Goal: Task Accomplishment & Management: Complete application form

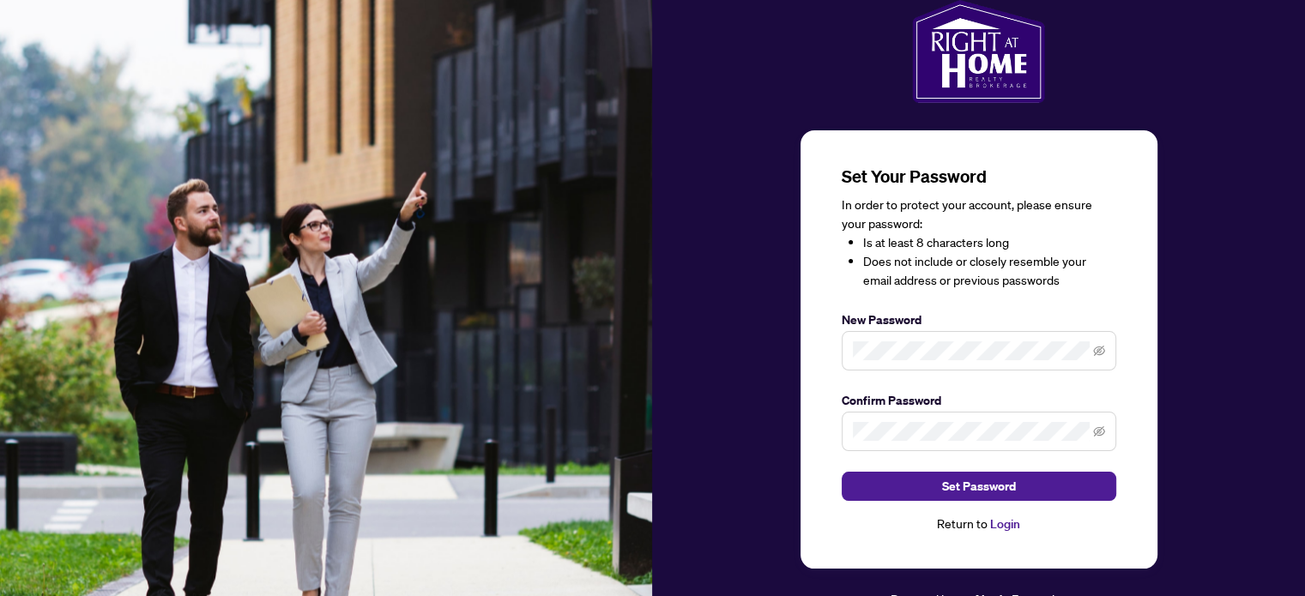
click at [880, 339] on span at bounding box center [978, 350] width 274 height 39
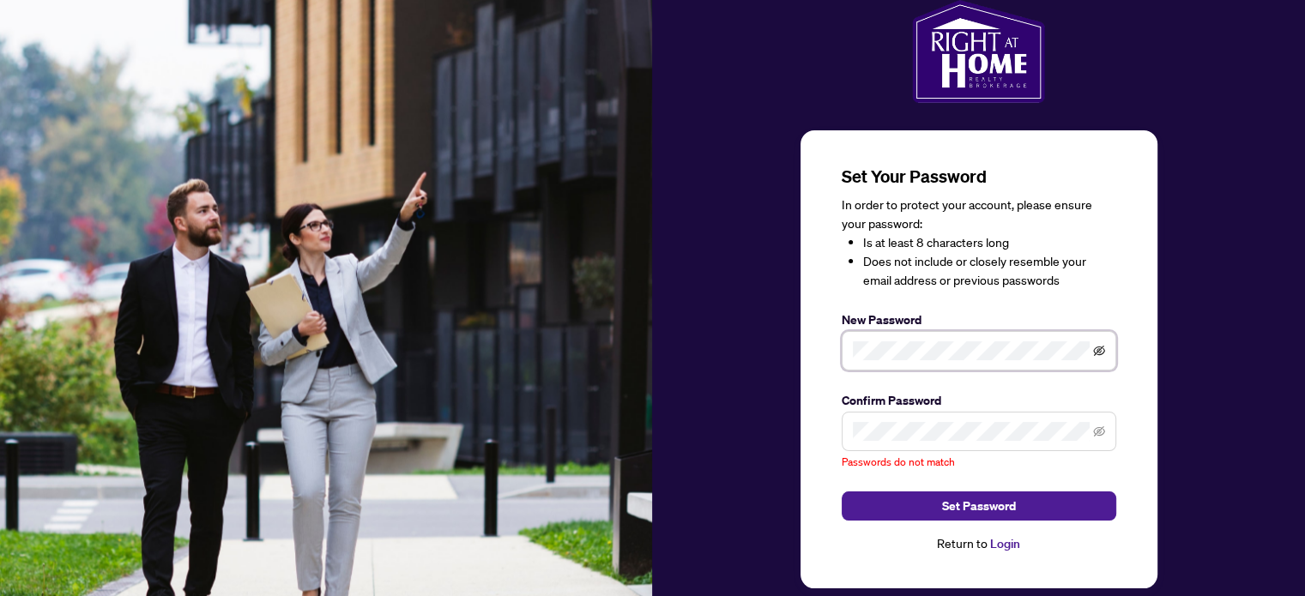
click at [1095, 346] on icon "eye-invisible" at bounding box center [1099, 351] width 12 height 12
click at [1095, 428] on icon "eye-invisible" at bounding box center [1099, 431] width 12 height 10
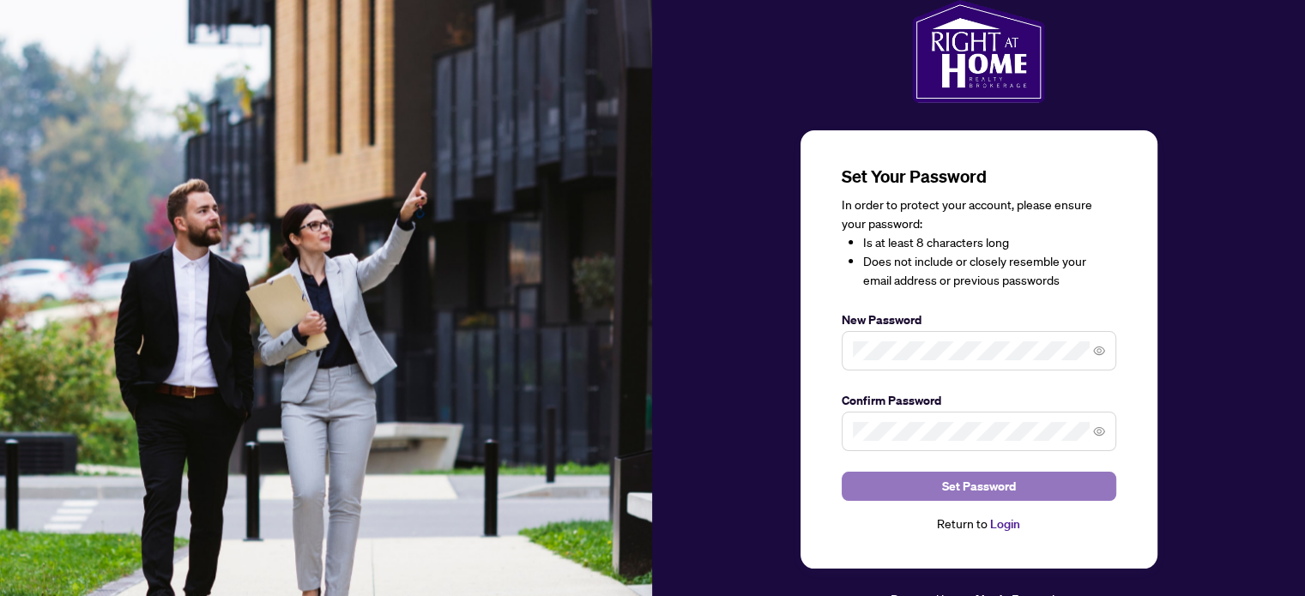
click at [986, 486] on span "Set Password" at bounding box center [979, 486] width 74 height 27
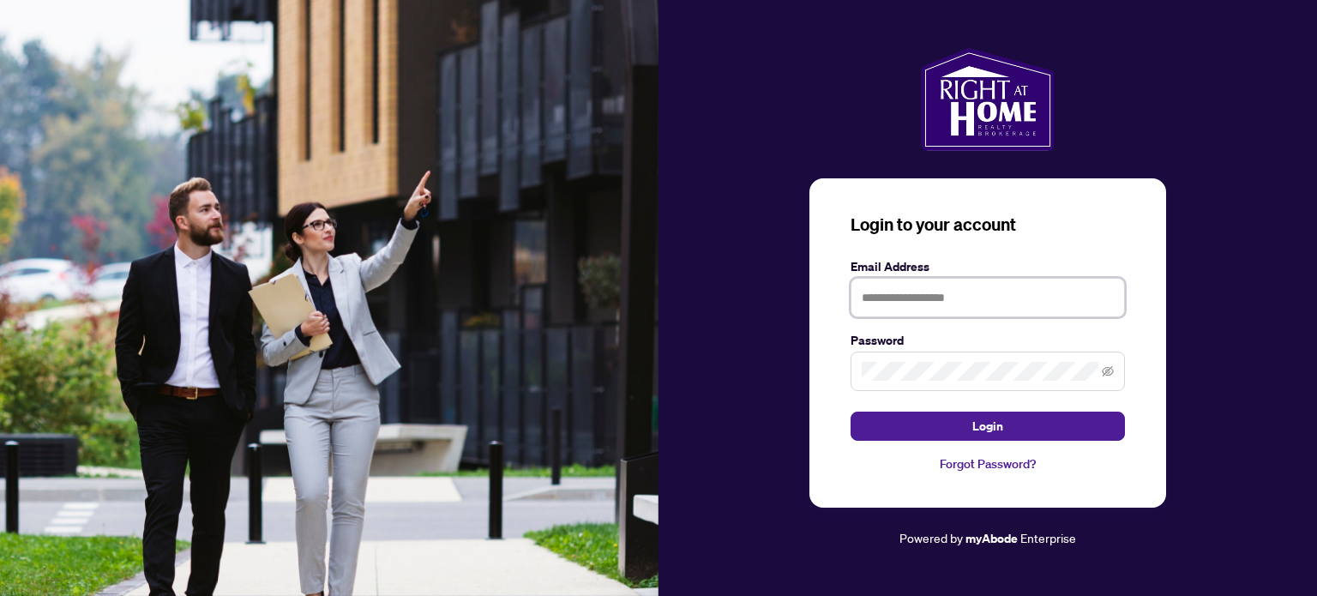
click at [971, 296] on input "text" at bounding box center [988, 297] width 274 height 39
click at [1104, 368] on icon "eye-invisible" at bounding box center [1108, 371] width 12 height 12
type input "**********"
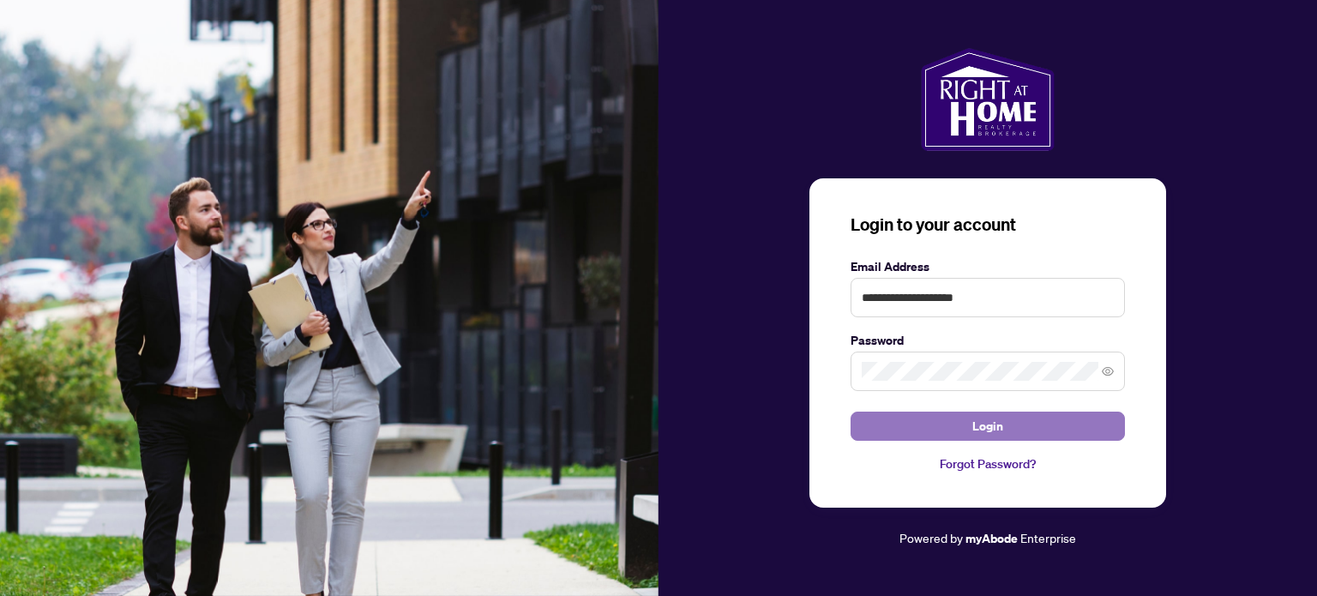
click at [1079, 422] on button "Login" at bounding box center [988, 426] width 274 height 29
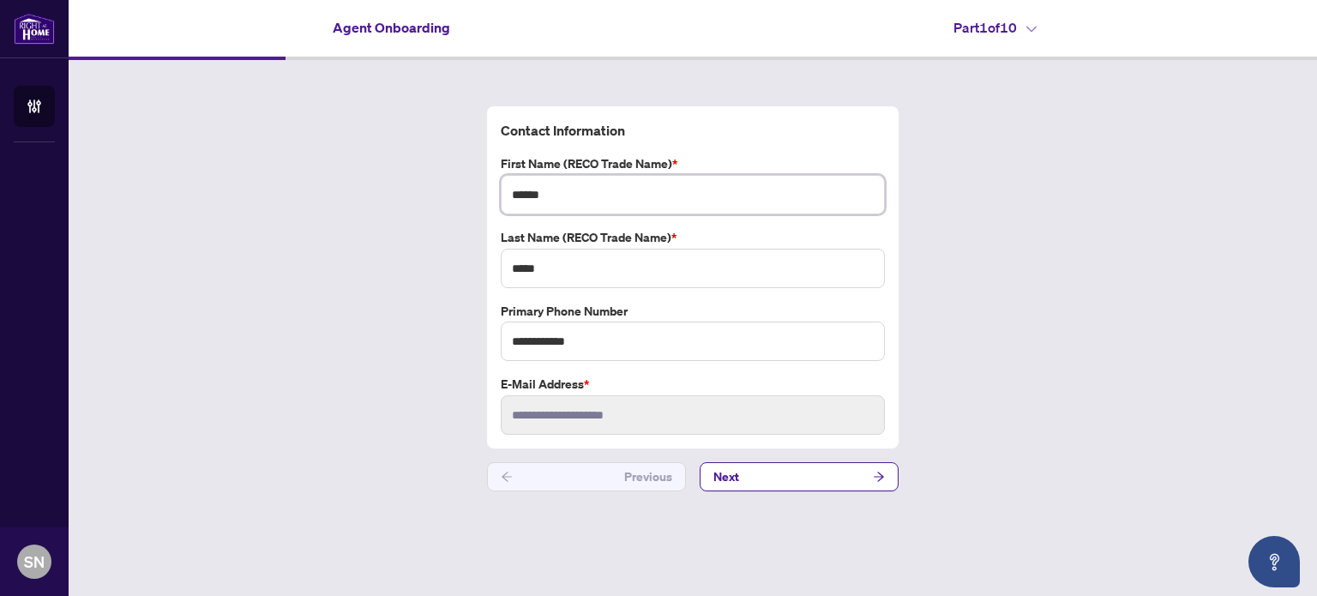
click at [613, 195] on input "******" at bounding box center [693, 194] width 384 height 39
type input "***"
click at [868, 474] on button "Next" at bounding box center [799, 476] width 199 height 29
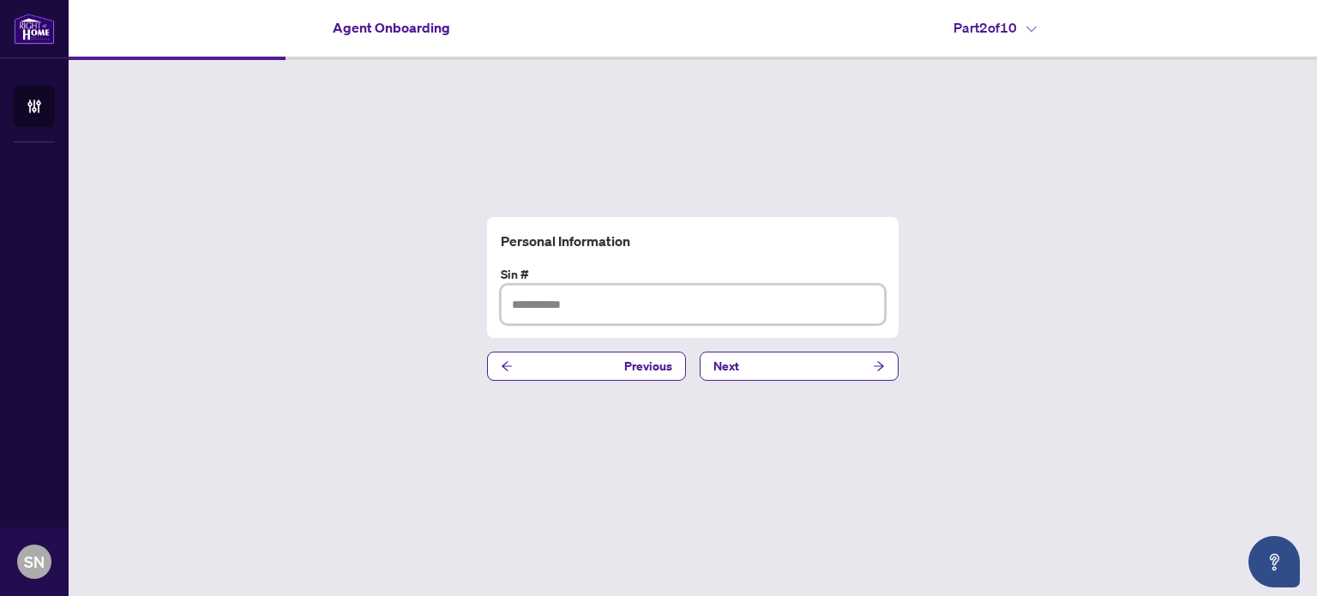
click at [623, 309] on input "text" at bounding box center [693, 304] width 384 height 39
type input "*********"
click at [782, 364] on button "Next" at bounding box center [799, 366] width 199 height 29
click at [620, 311] on input "text" at bounding box center [693, 304] width 384 height 39
paste input "**********"
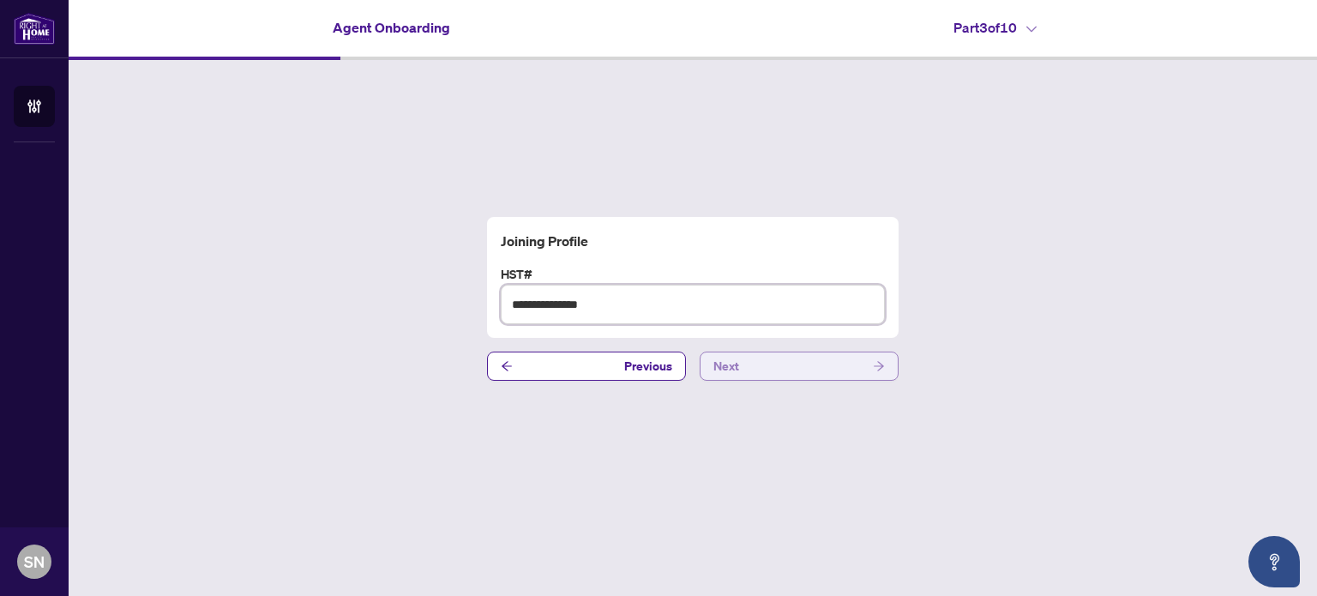
type input "**********"
click at [767, 364] on button "Next" at bounding box center [799, 366] width 199 height 29
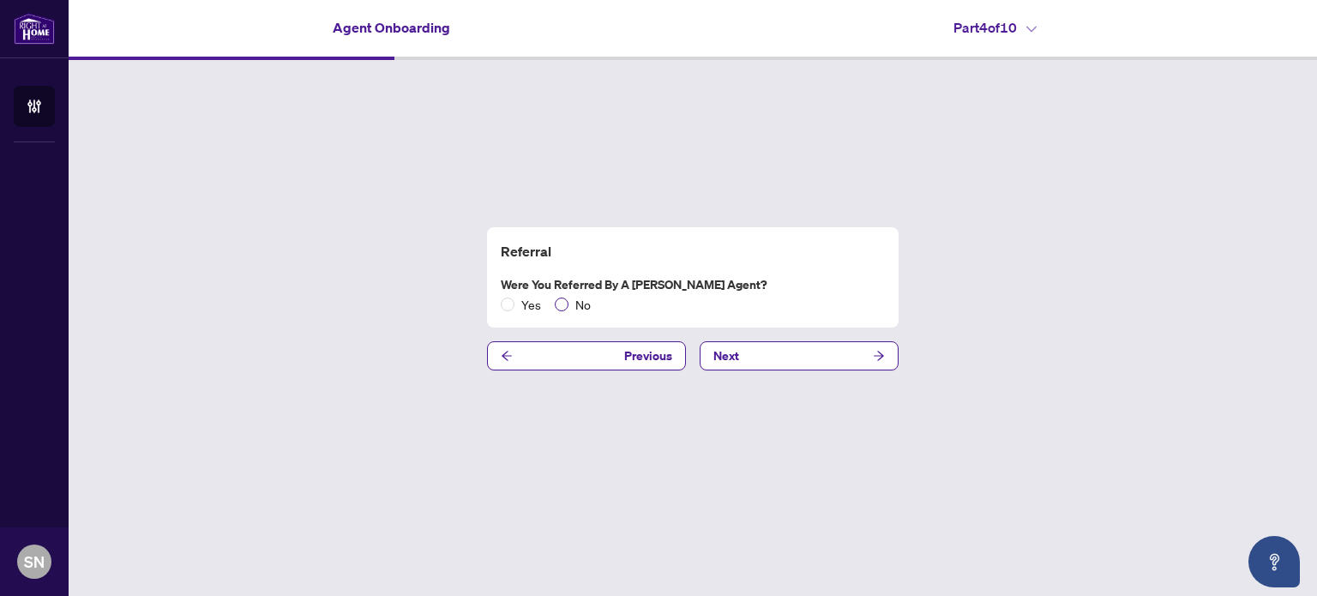
click at [587, 307] on span "No" at bounding box center [583, 304] width 29 height 19
click at [755, 349] on button "Next" at bounding box center [799, 355] width 199 height 29
drag, startPoint x: 637, startPoint y: 282, endPoint x: 604, endPoint y: 282, distance: 33.5
click at [604, 282] on label "Are you joining as PREC?" at bounding box center [693, 284] width 384 height 19
copy label "PREC"
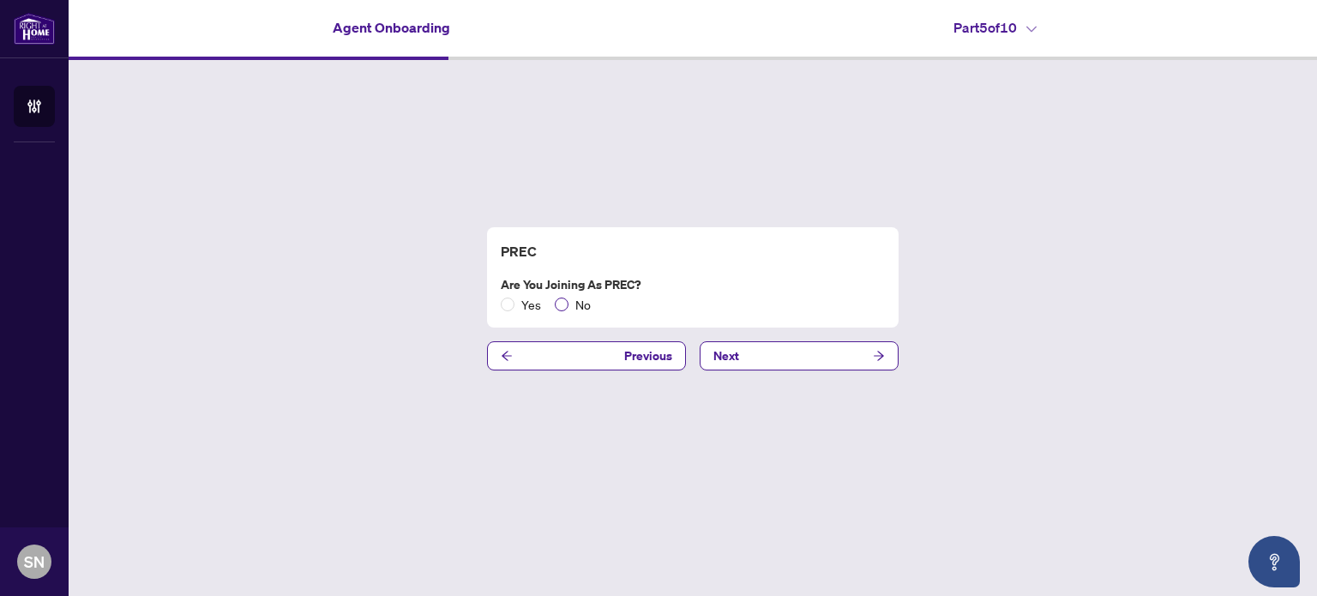
click at [588, 309] on span "No" at bounding box center [583, 304] width 29 height 19
click at [764, 357] on button "Next" at bounding box center [799, 355] width 199 height 29
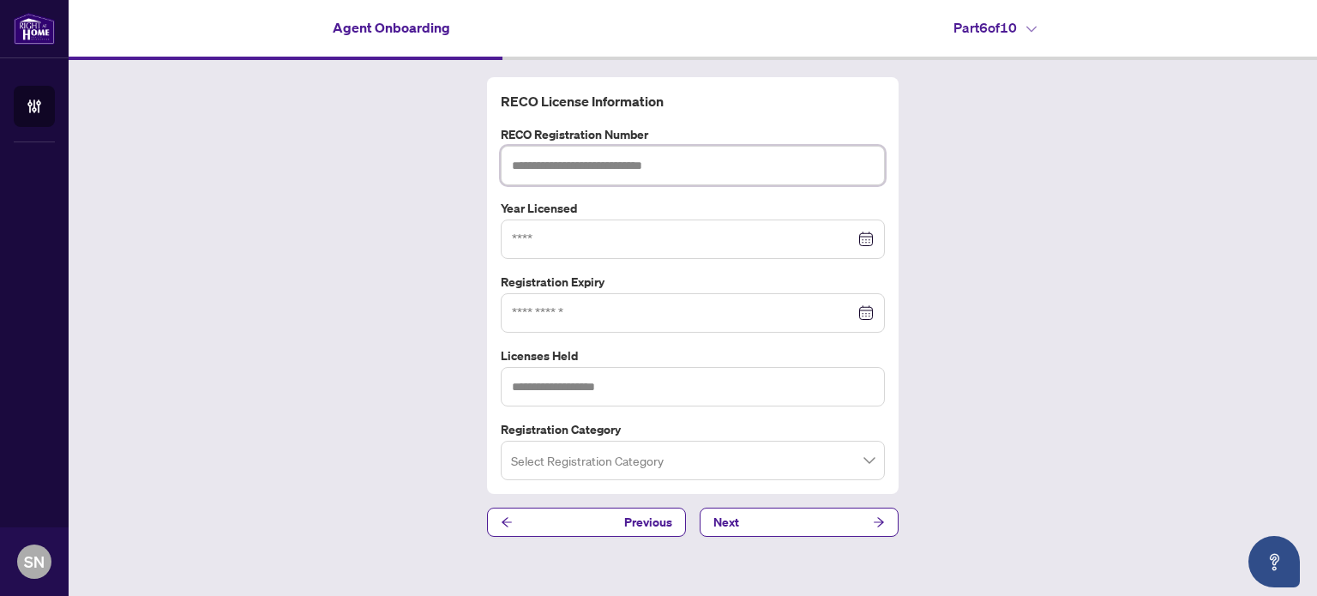
click at [633, 162] on input "text" at bounding box center [693, 165] width 384 height 39
click at [860, 241] on div at bounding box center [693, 239] width 362 height 19
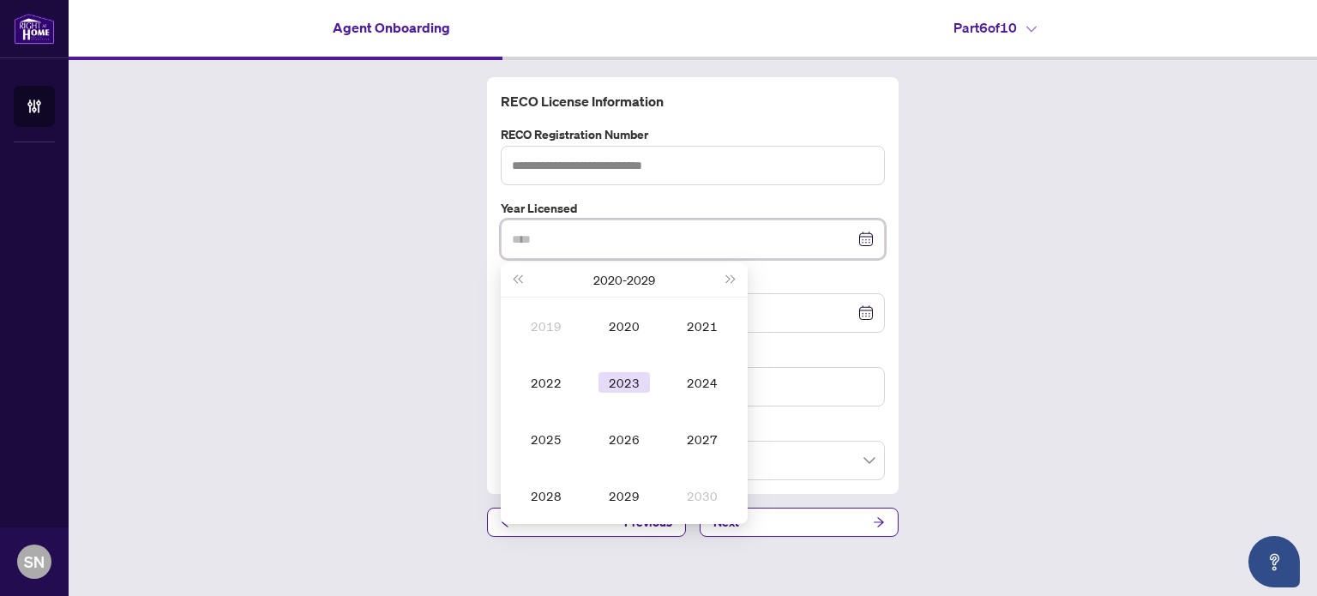
type input "****"
click at [637, 373] on div "2023" at bounding box center [624, 382] width 51 height 21
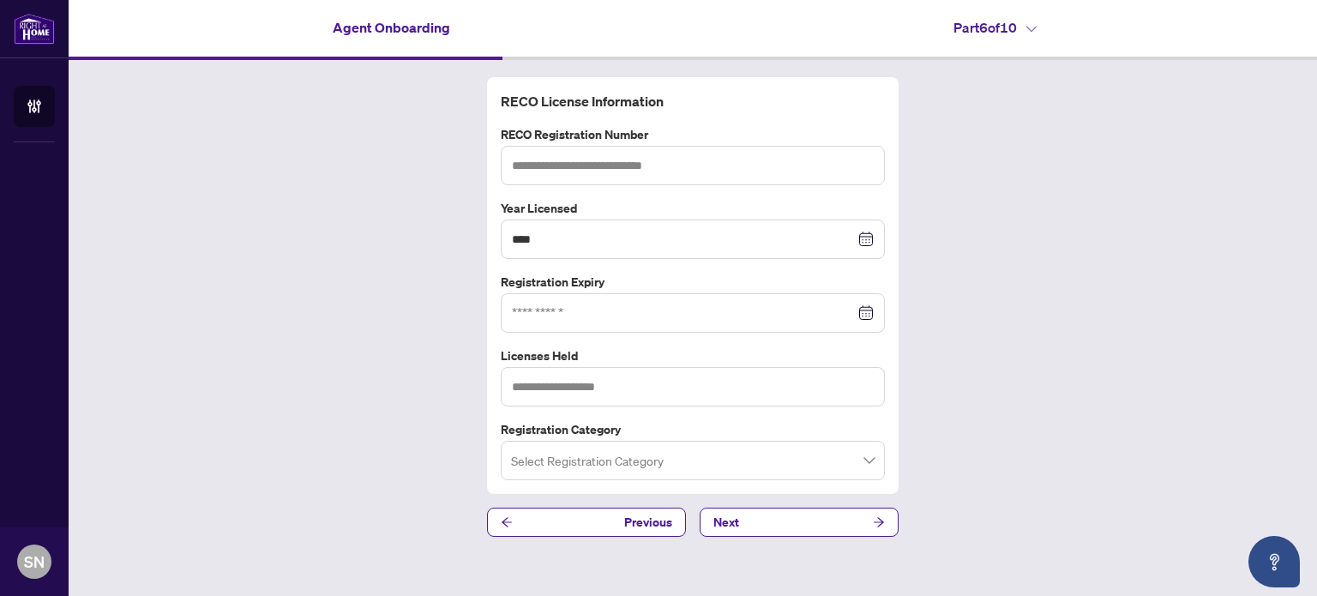
click at [869, 318] on div at bounding box center [693, 313] width 362 height 19
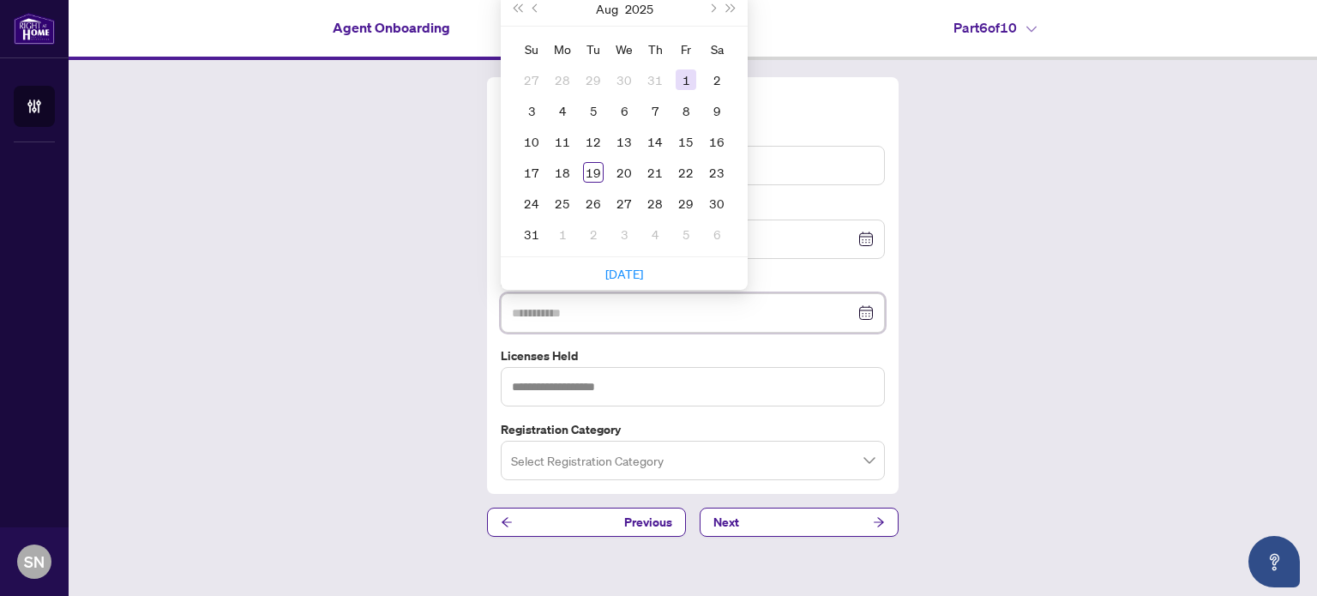
type input "**********"
click at [721, 9] on button "Next month (PageDown)" at bounding box center [711, 8] width 19 height 34
click at [715, 9] on span "Next month (PageDown)" at bounding box center [712, 8] width 9 height 9
type input "**********"
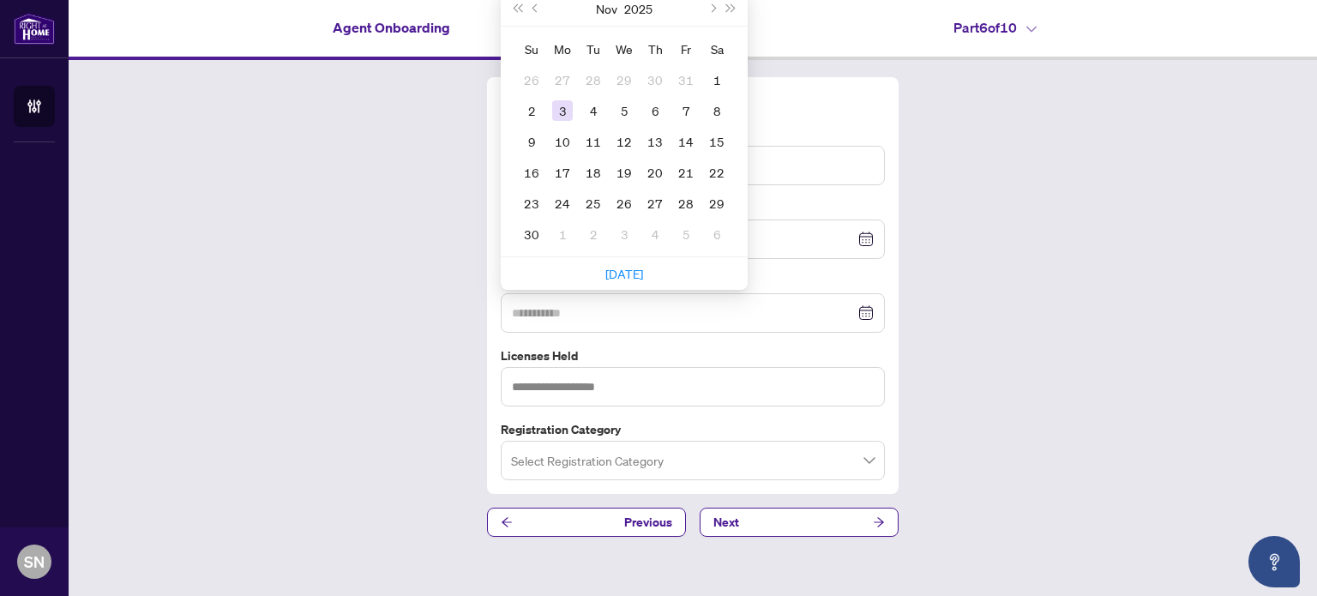
click at [571, 112] on div "3" at bounding box center [562, 110] width 21 height 21
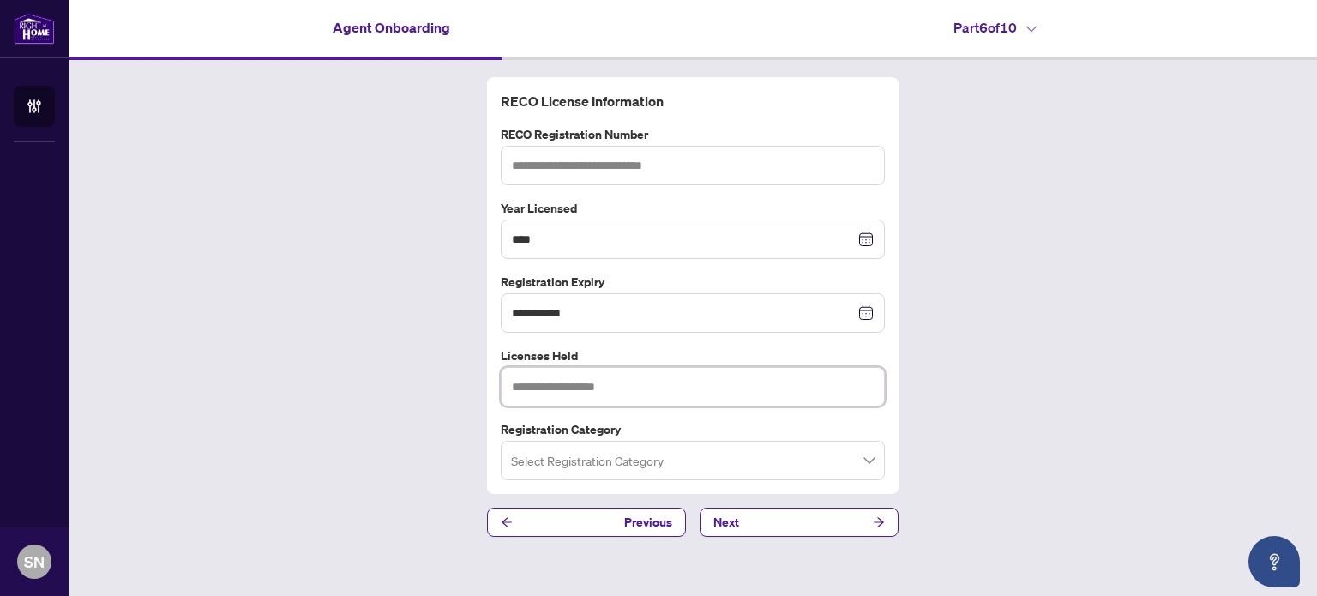
click at [619, 385] on input "text" at bounding box center [693, 386] width 384 height 39
click at [624, 455] on input "search" at bounding box center [685, 463] width 348 height 38
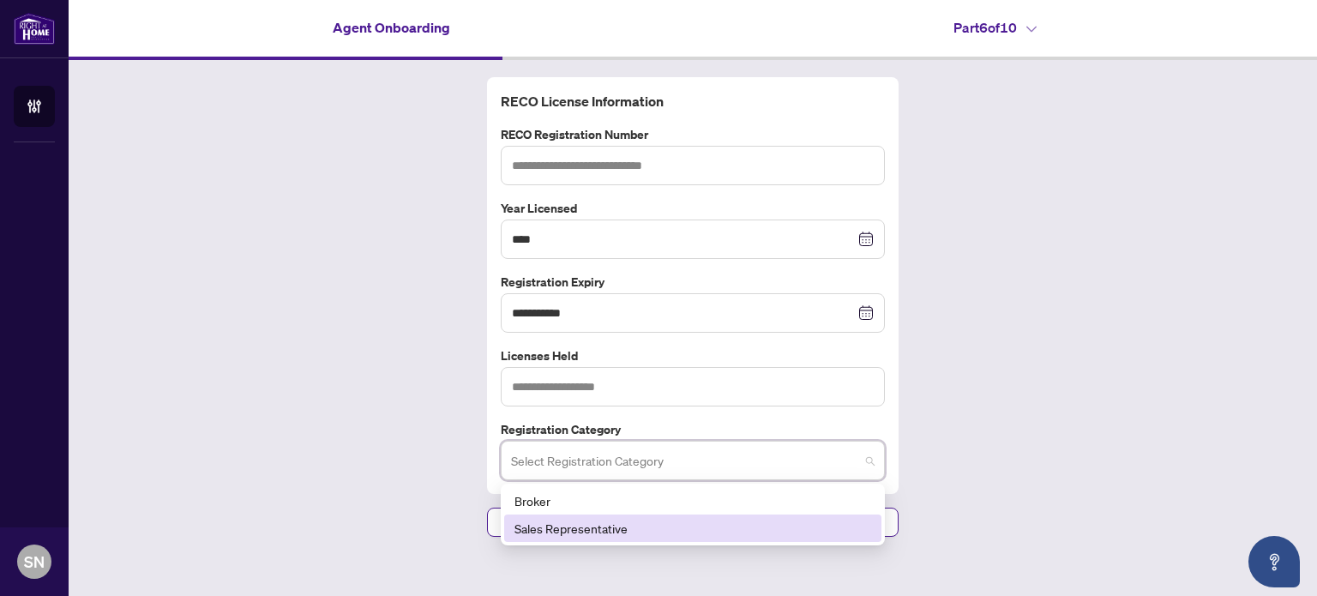
click at [607, 519] on div "Sales Representative" at bounding box center [693, 528] width 357 height 19
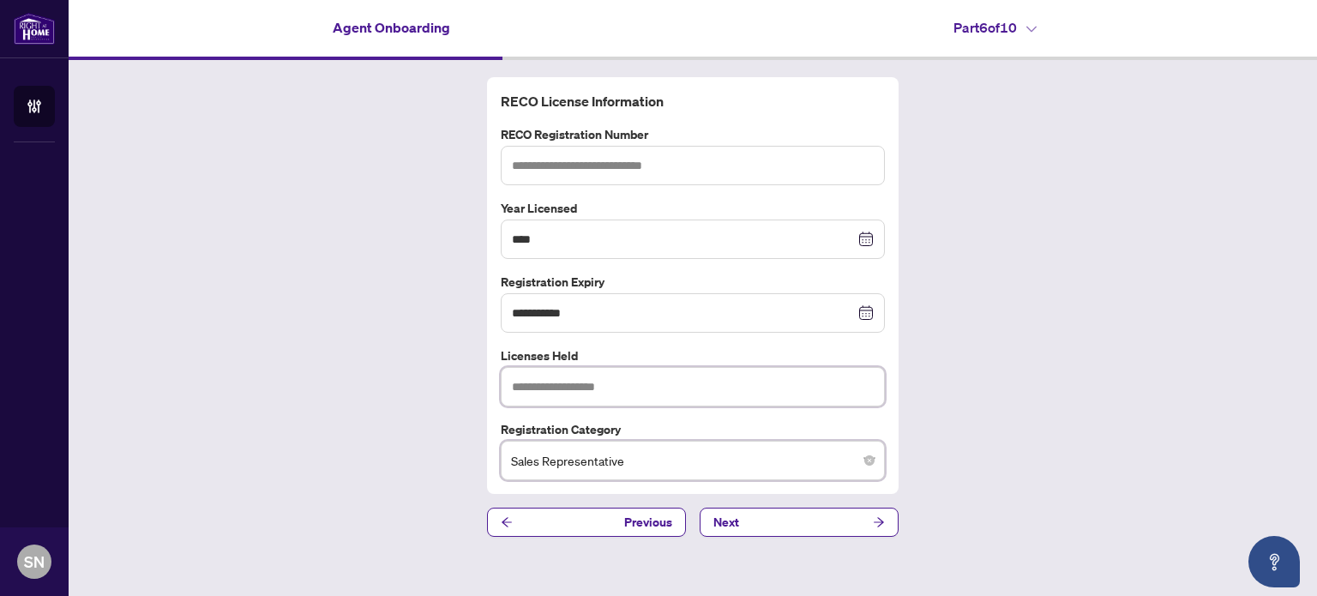
click at [618, 392] on input "text" at bounding box center [693, 386] width 384 height 39
click at [556, 166] on input "text" at bounding box center [693, 165] width 384 height 39
paste input "*******"
type input "*******"
click at [623, 383] on input "text" at bounding box center [693, 386] width 384 height 39
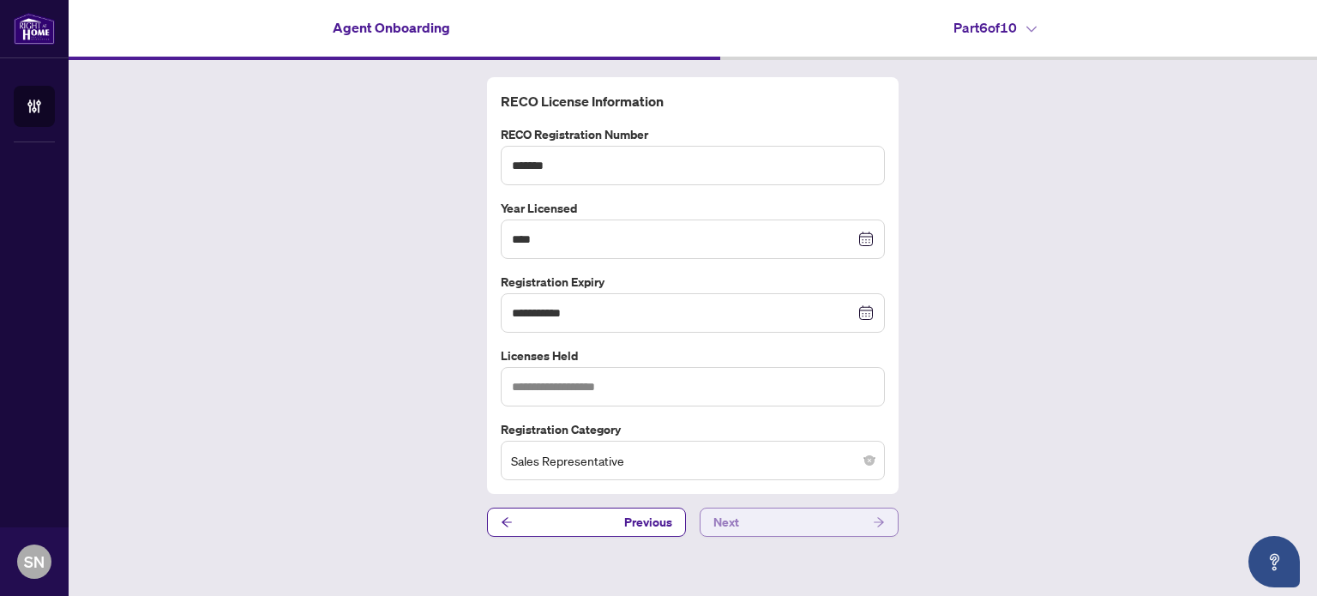
click at [812, 520] on button "Next" at bounding box center [799, 522] width 199 height 29
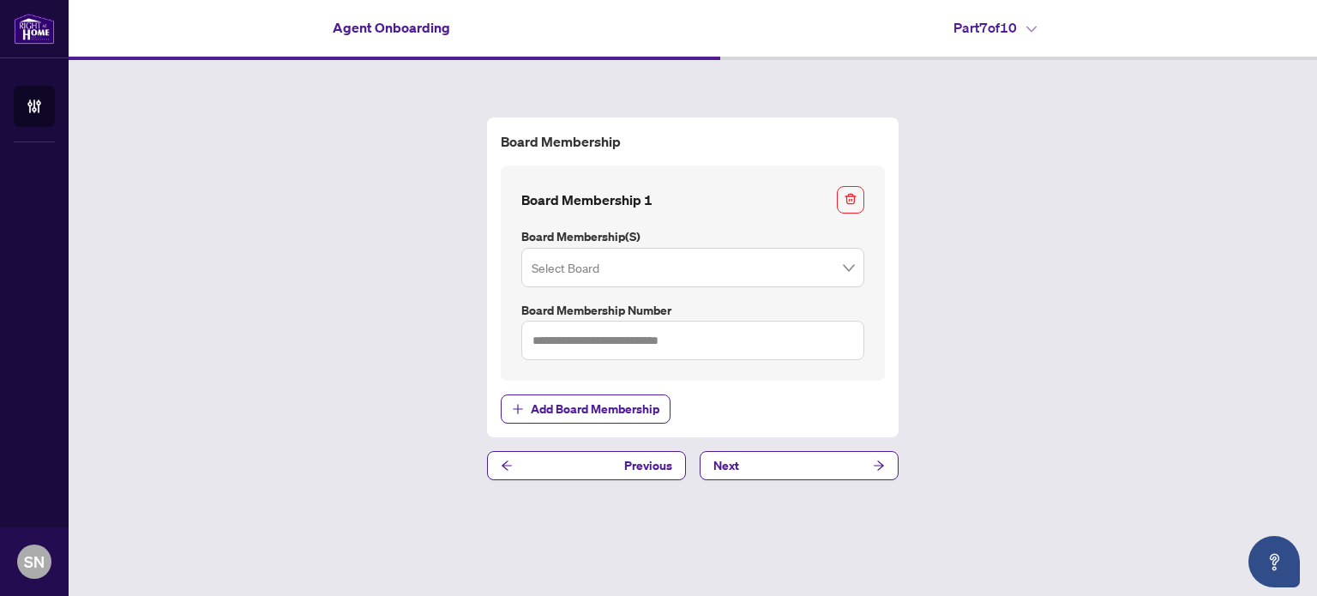
click at [665, 274] on input "search" at bounding box center [685, 270] width 307 height 38
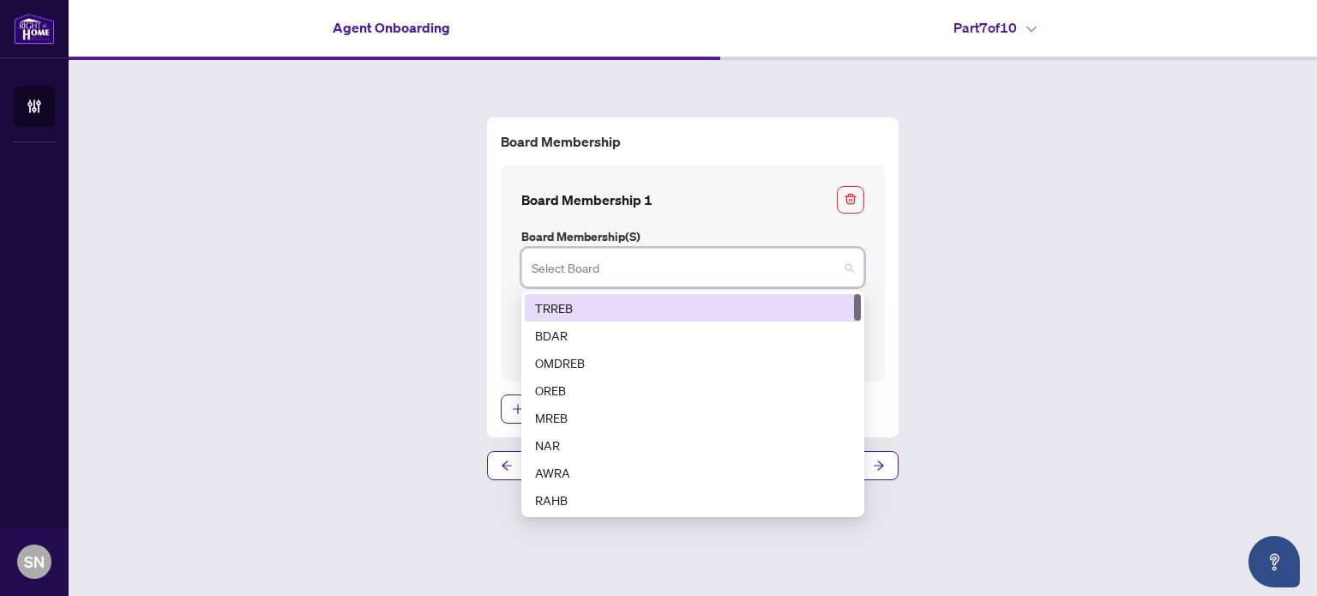
click at [583, 311] on div "TRREB" at bounding box center [693, 307] width 316 height 19
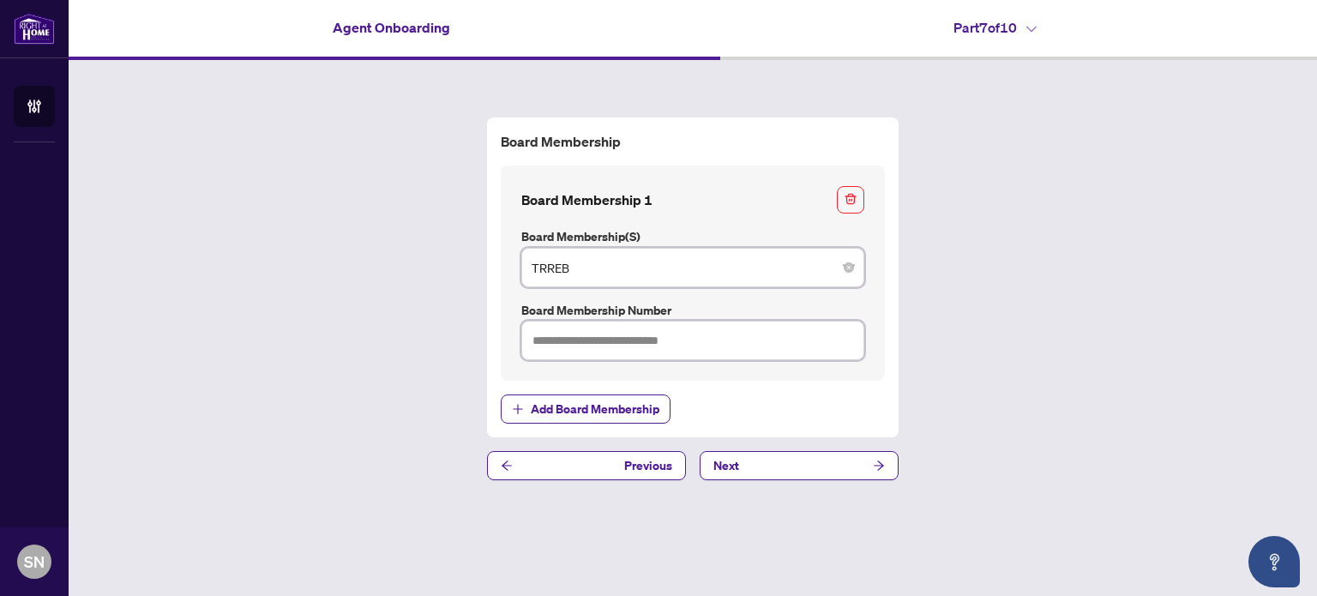
click at [604, 336] on input "text" at bounding box center [693, 340] width 343 height 39
paste input "*******"
type input "*******"
click at [796, 459] on button "Next" at bounding box center [799, 465] width 199 height 29
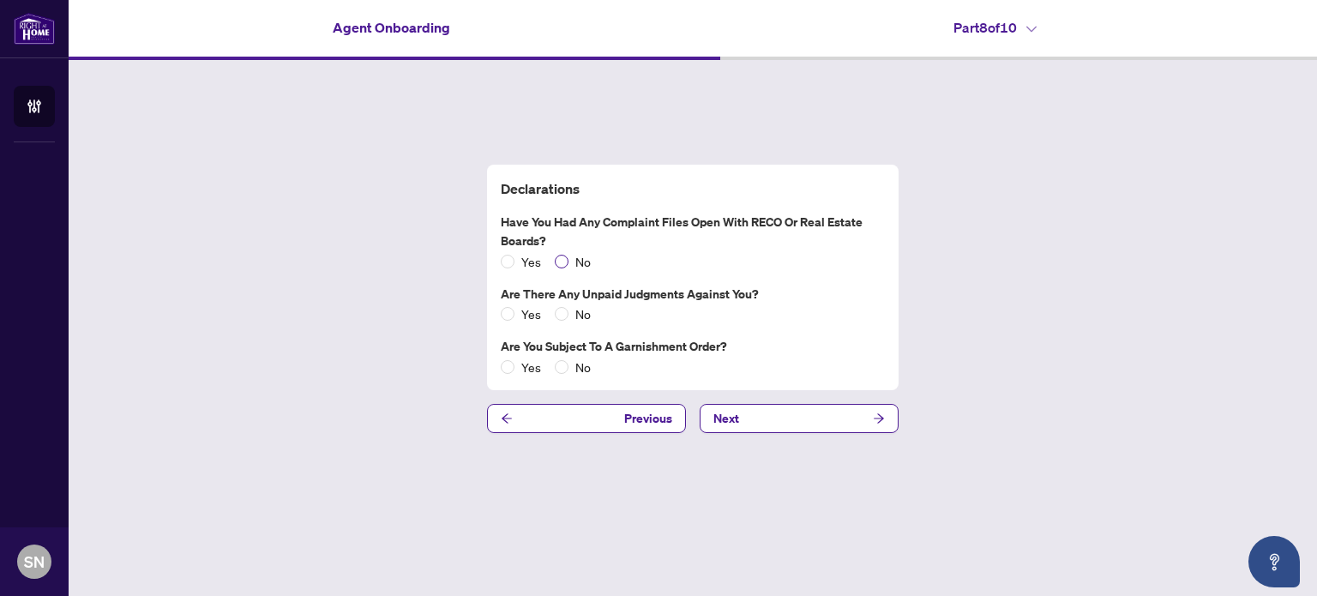
click at [584, 260] on span "No" at bounding box center [583, 261] width 29 height 19
click at [570, 317] on span "No" at bounding box center [583, 313] width 29 height 19
click at [580, 365] on span "No" at bounding box center [583, 367] width 29 height 19
click at [784, 429] on button "Next" at bounding box center [799, 418] width 199 height 29
click at [841, 424] on button "Next" at bounding box center [799, 418] width 199 height 29
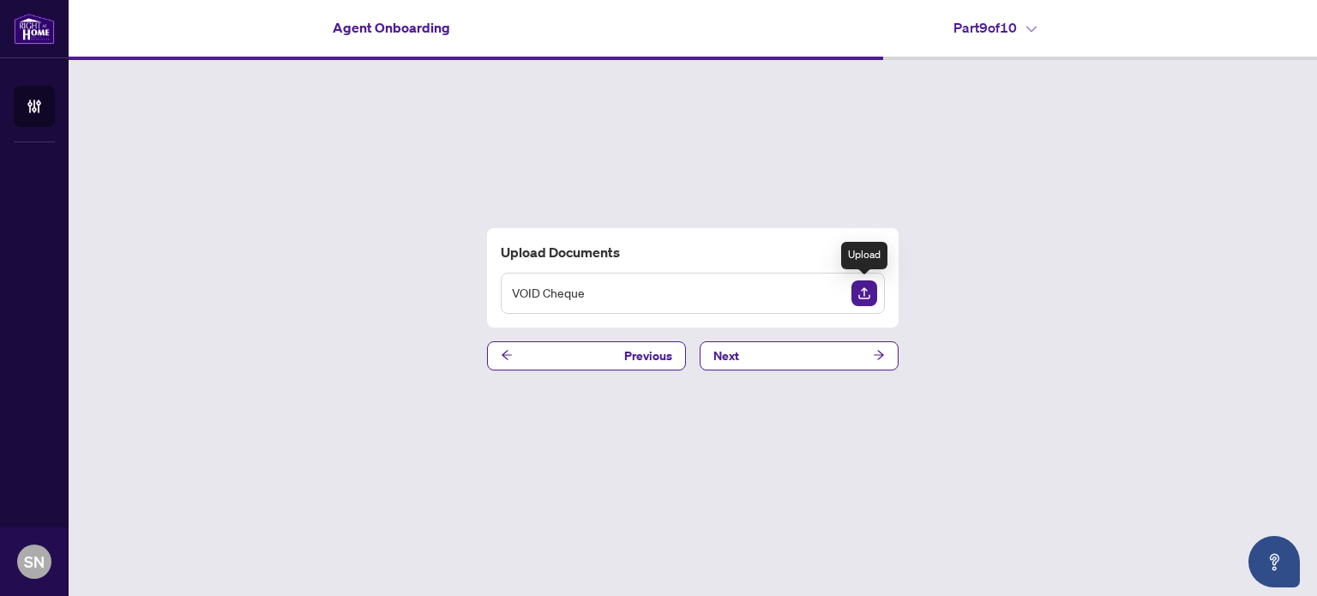
click at [865, 293] on img "Upload Document" at bounding box center [865, 293] width 26 height 26
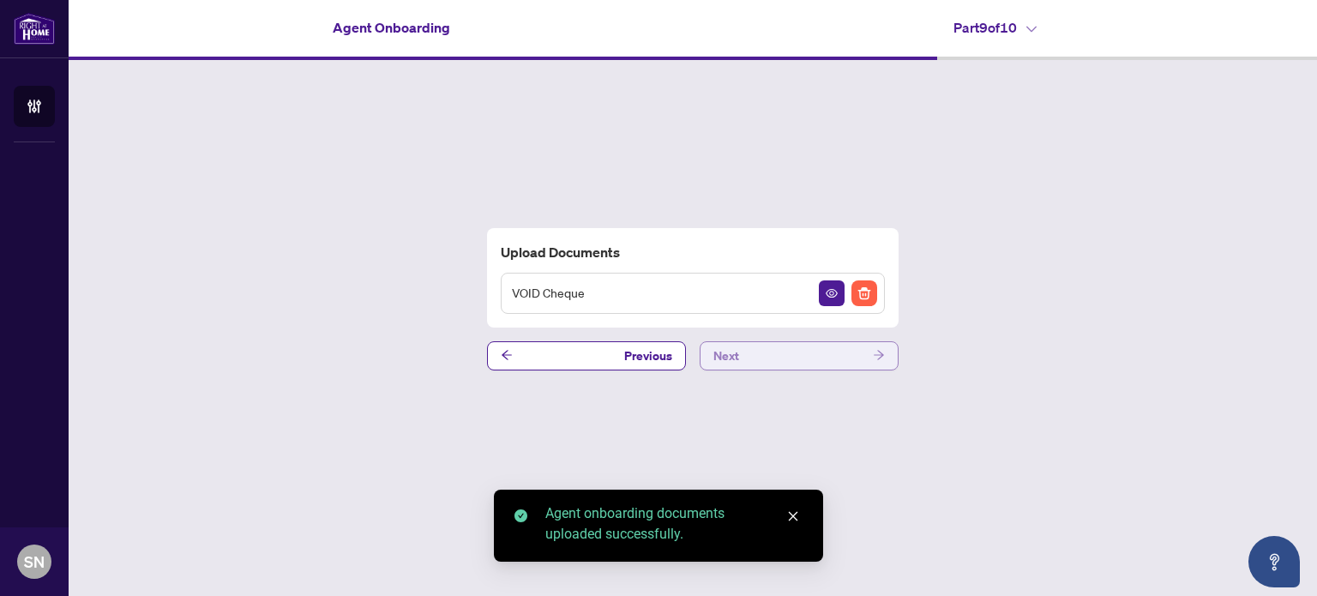
click at [788, 349] on button "Next" at bounding box center [799, 355] width 199 height 29
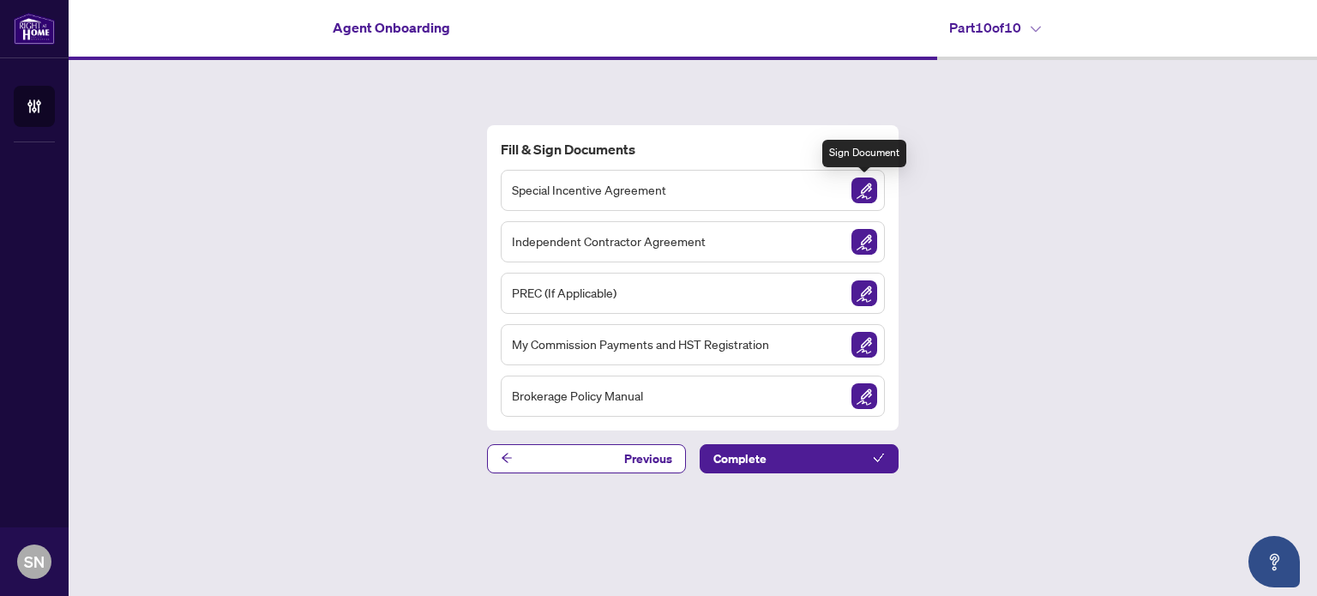
click at [869, 195] on img "Sign Document" at bounding box center [865, 191] width 26 height 26
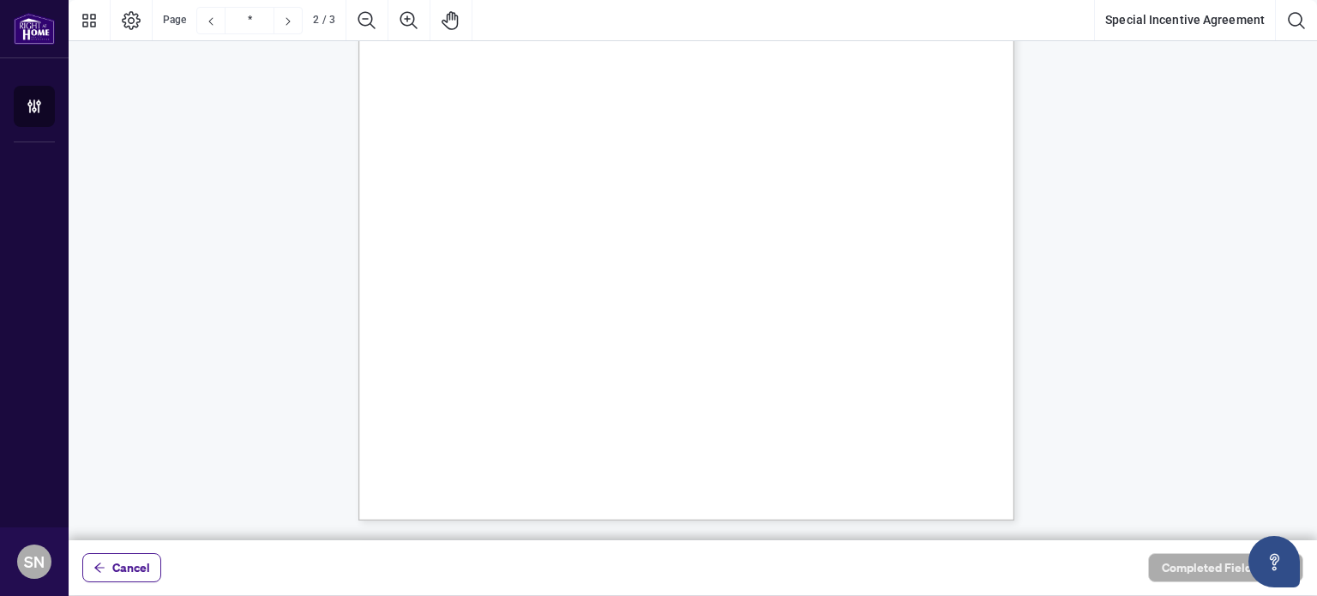
scroll to position [944, 0]
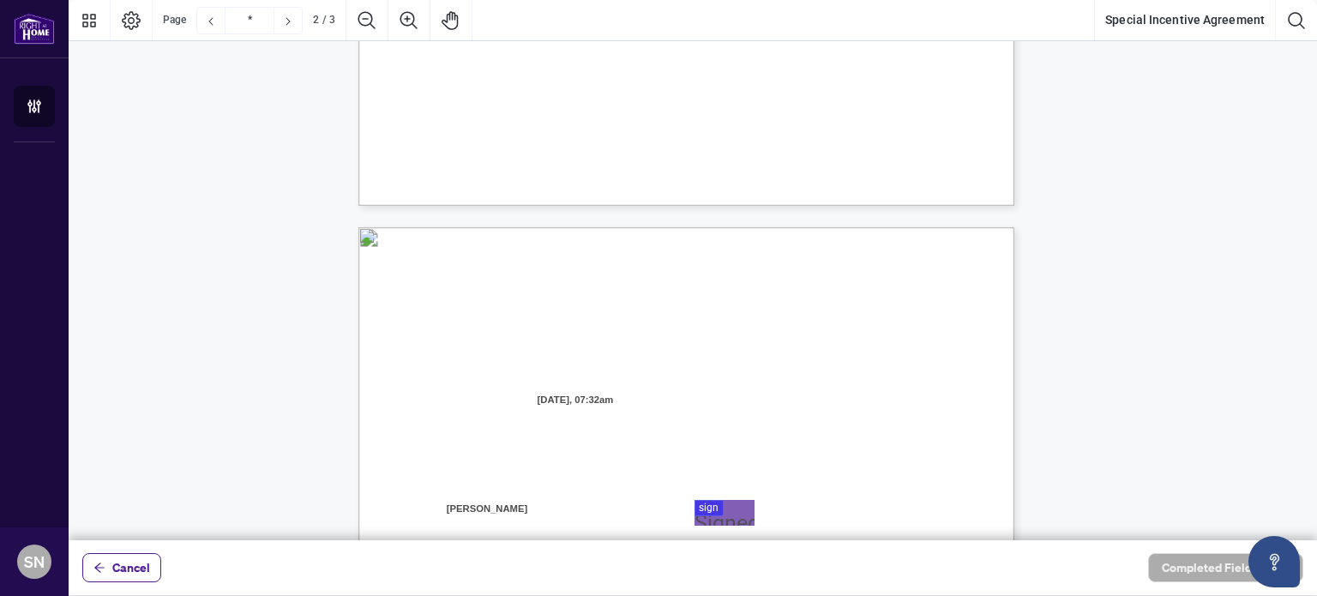
type input "*"
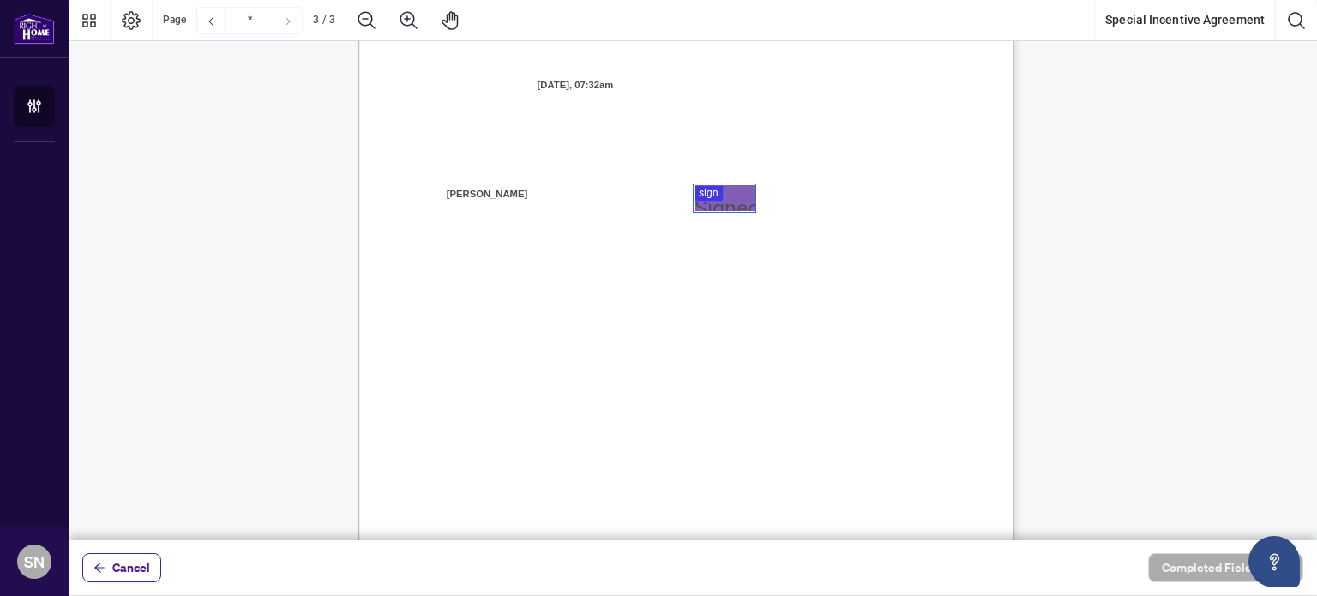
click at [708, 191] on div at bounding box center [693, 270] width 1249 height 540
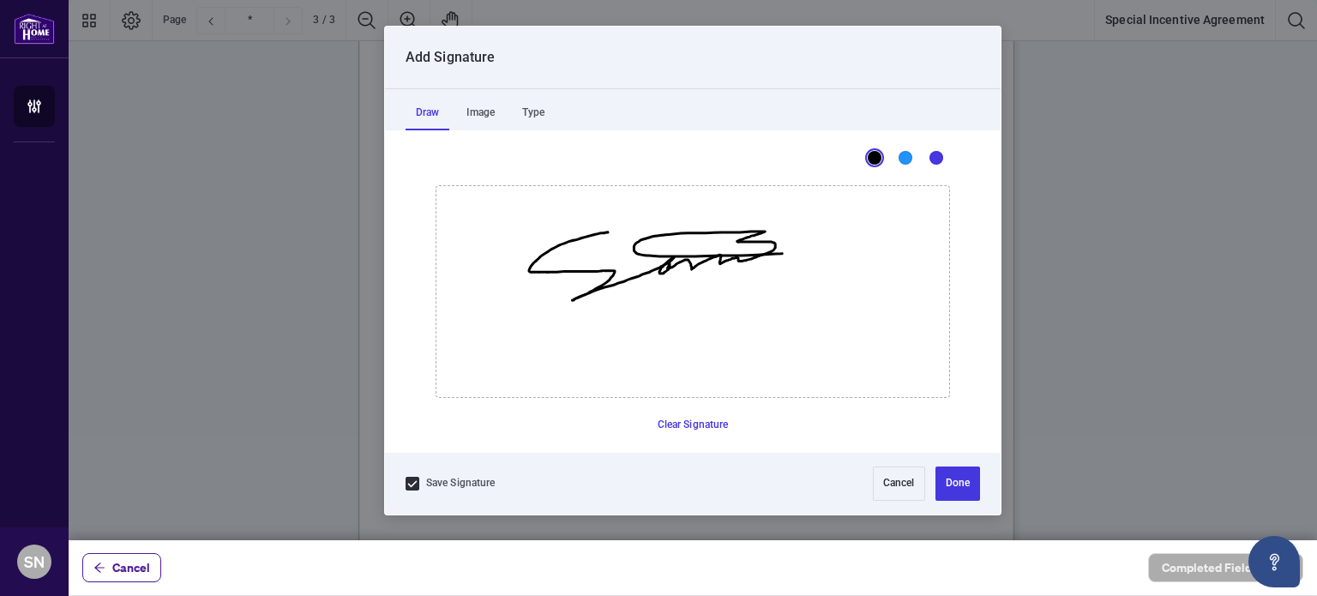
drag, startPoint x: 607, startPoint y: 232, endPoint x: 871, endPoint y: 246, distance: 264.6
click at [871, 246] on icon "Drawing canvas" at bounding box center [693, 291] width 513 height 211
click at [956, 471] on button "Done" at bounding box center [958, 484] width 45 height 34
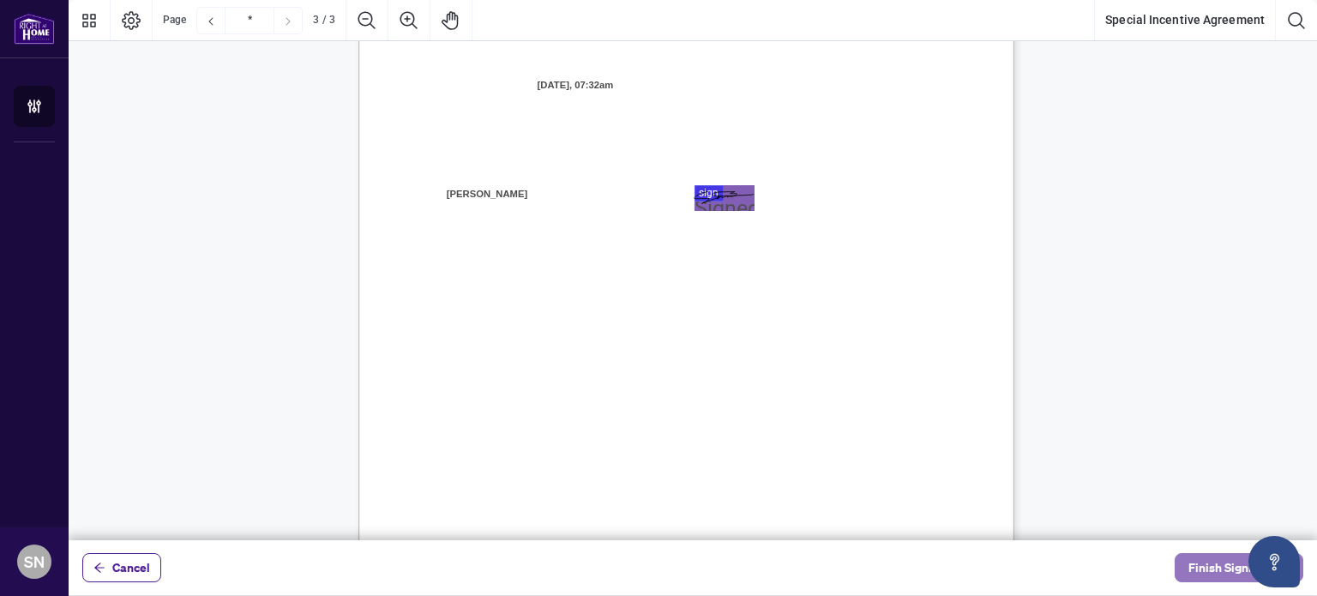
click at [1197, 565] on span "Finish Signing" at bounding box center [1227, 567] width 77 height 27
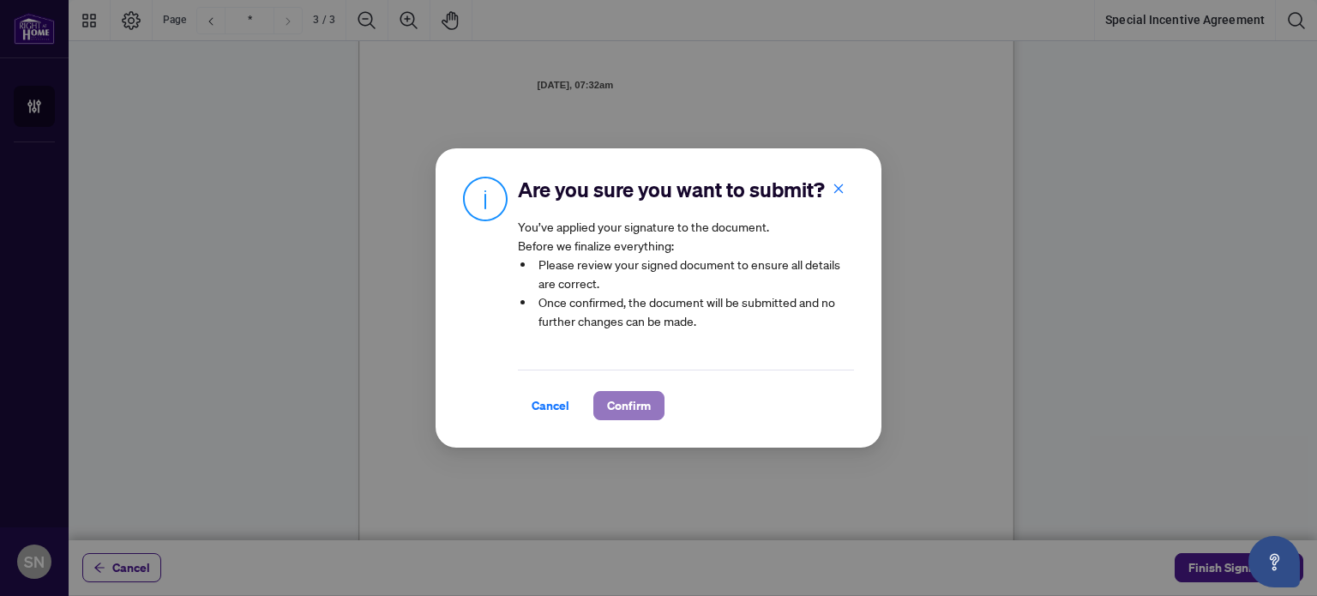
click at [647, 408] on span "Confirm" at bounding box center [629, 405] width 44 height 27
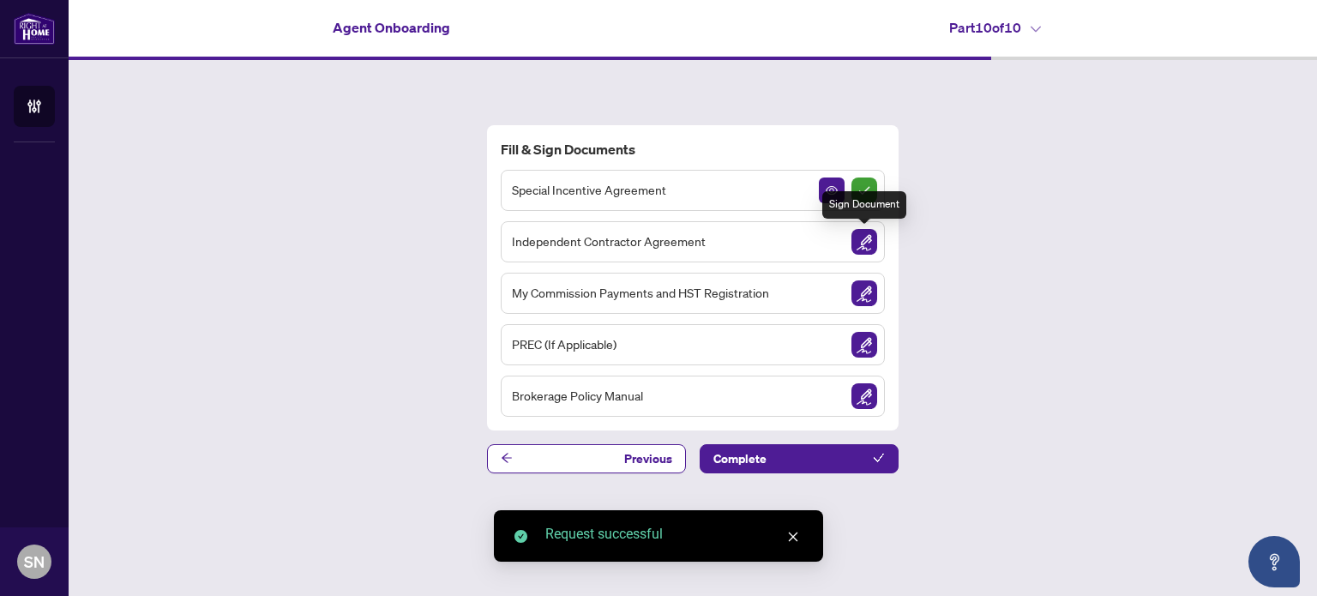
click at [868, 238] on img "Sign Document" at bounding box center [865, 242] width 26 height 26
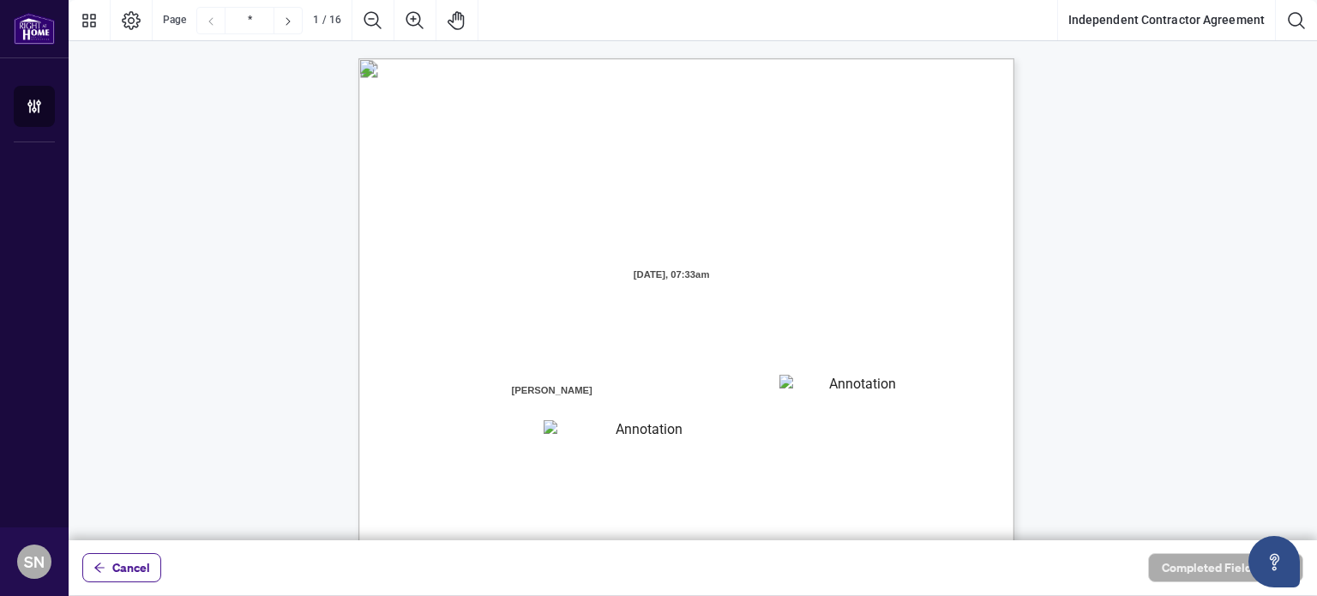
scroll to position [314, 0]
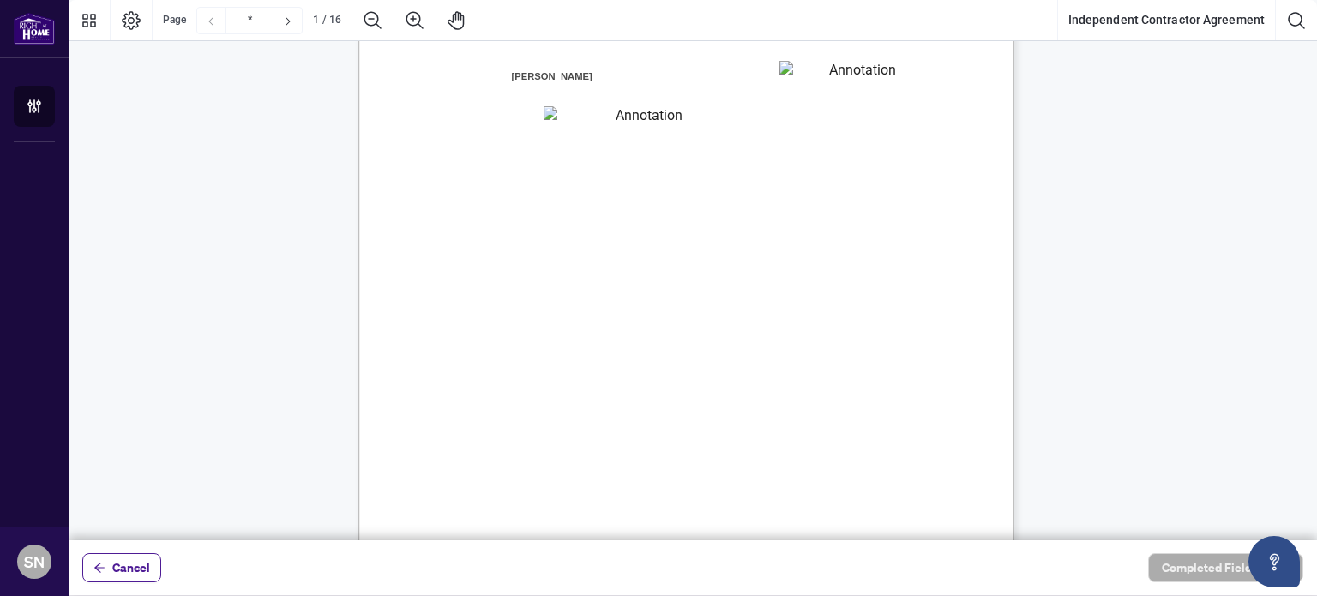
click at [819, 71] on textarea "01K2N7ZVXADQDZS13CP82GTG0Z" at bounding box center [857, 74] width 154 height 26
type textarea "**********"
click at [639, 116] on textarea "01K2N800VRNZWEDT7GS4268ZBH" at bounding box center [642, 117] width 196 height 22
type textarea "**********"
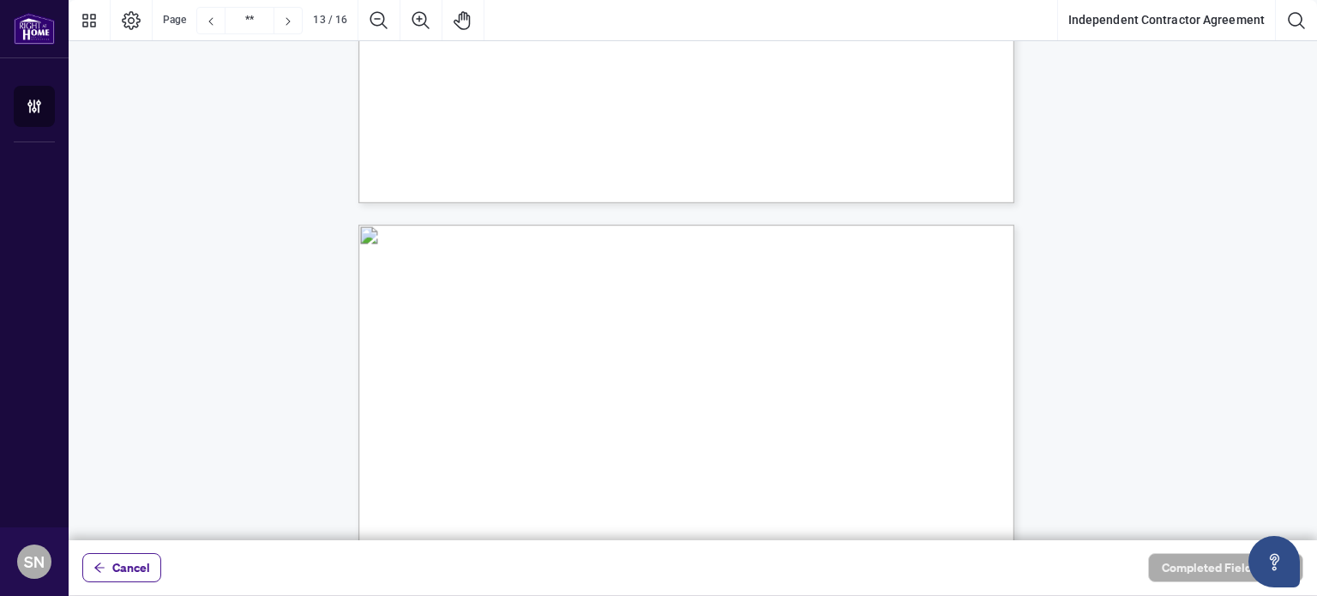
type input "**"
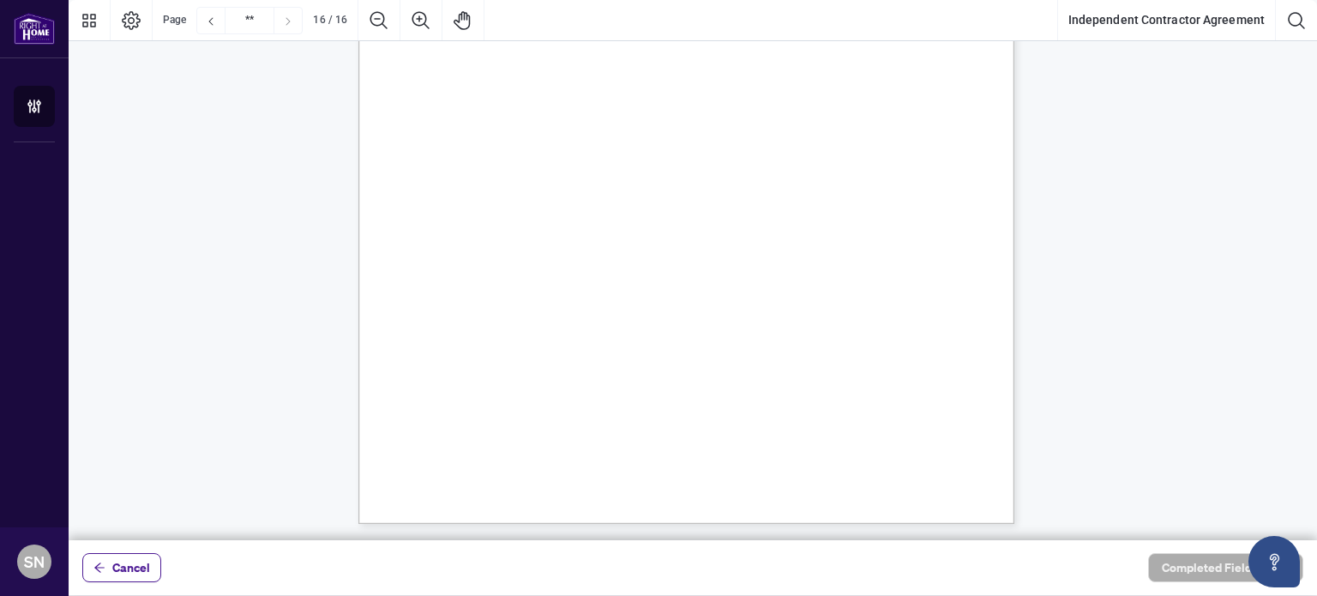
scroll to position [13129, 0]
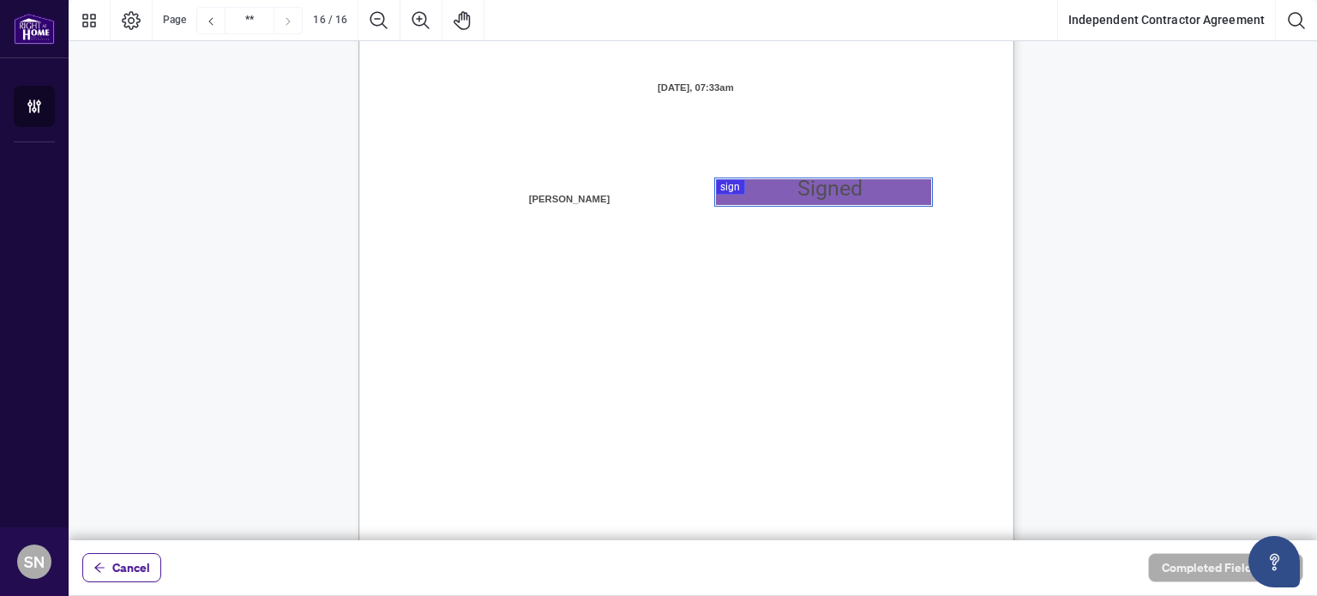
click at [759, 192] on div at bounding box center [693, 270] width 1249 height 540
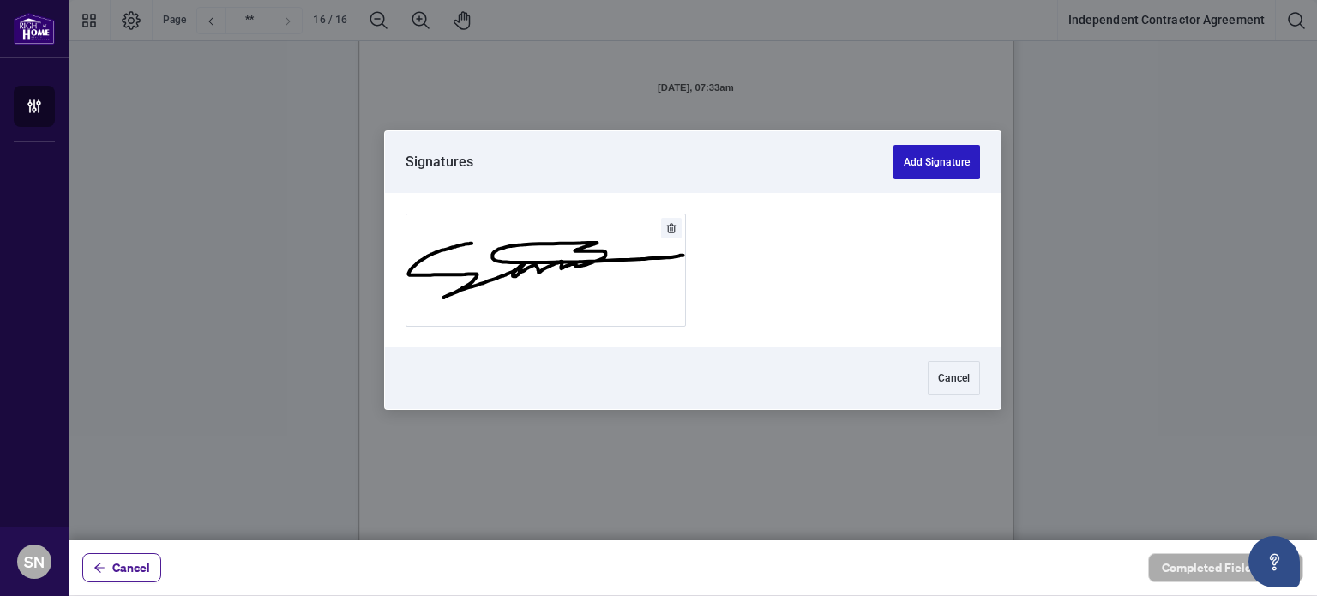
click at [938, 164] on button "Add Signature" at bounding box center [937, 162] width 87 height 34
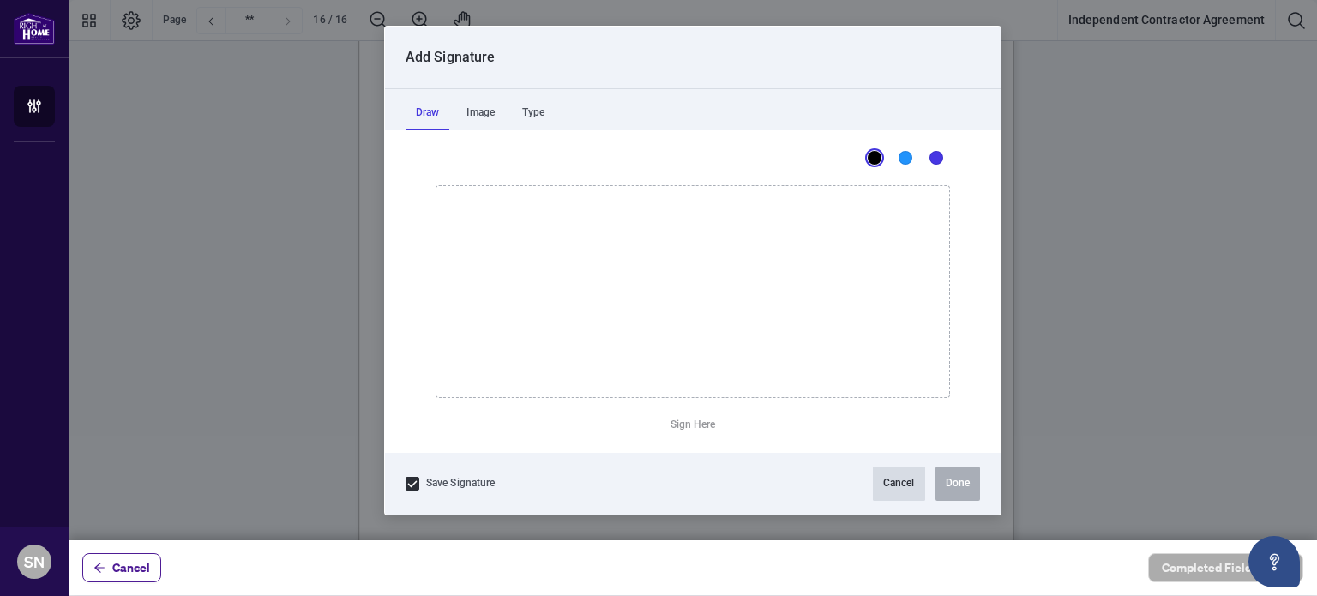
click at [895, 486] on button "Cancel" at bounding box center [899, 484] width 52 height 34
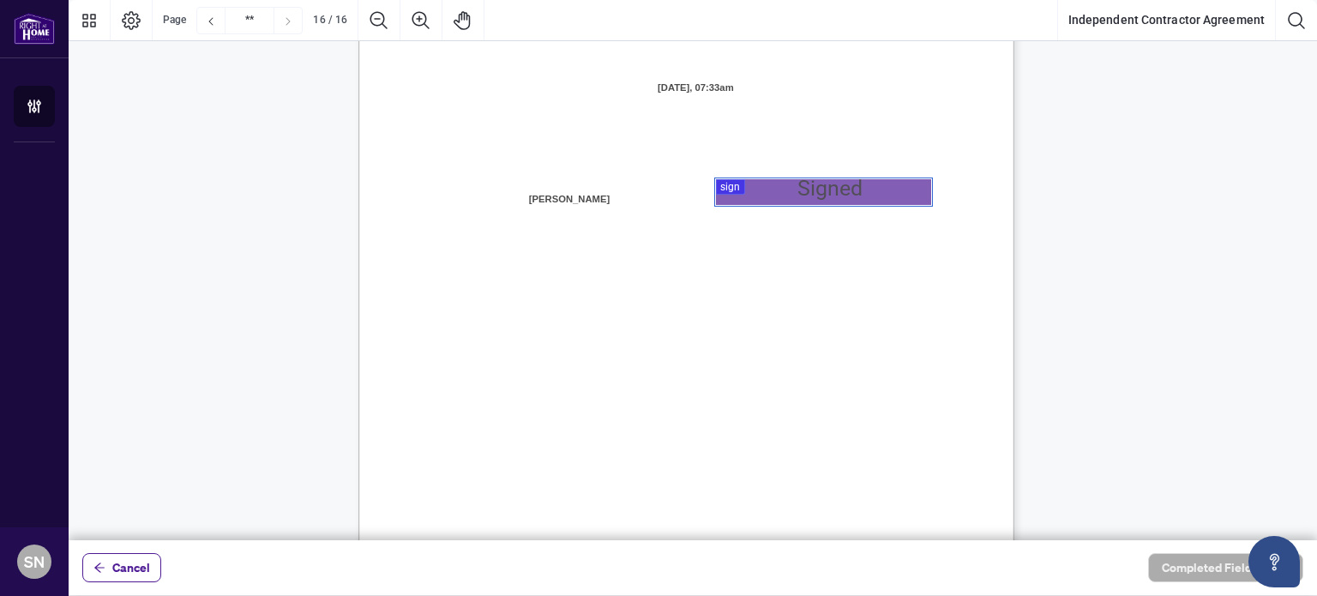
click at [763, 189] on div at bounding box center [693, 270] width 1249 height 540
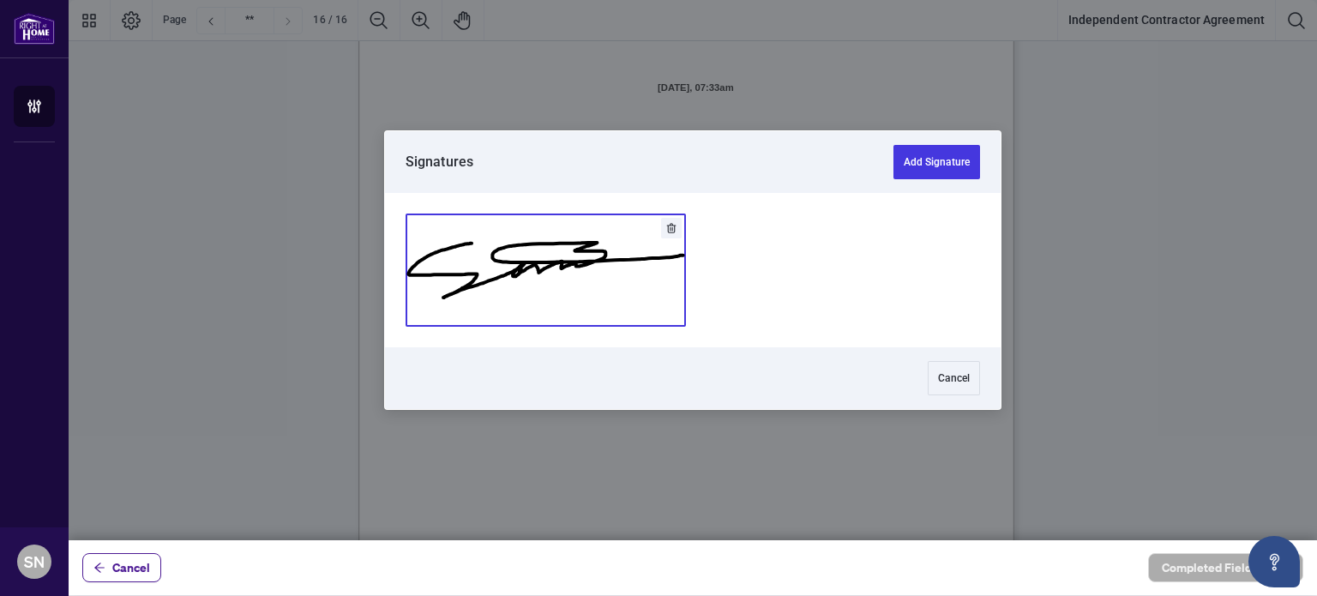
click at [542, 250] on button "Add Signature" at bounding box center [546, 270] width 279 height 112
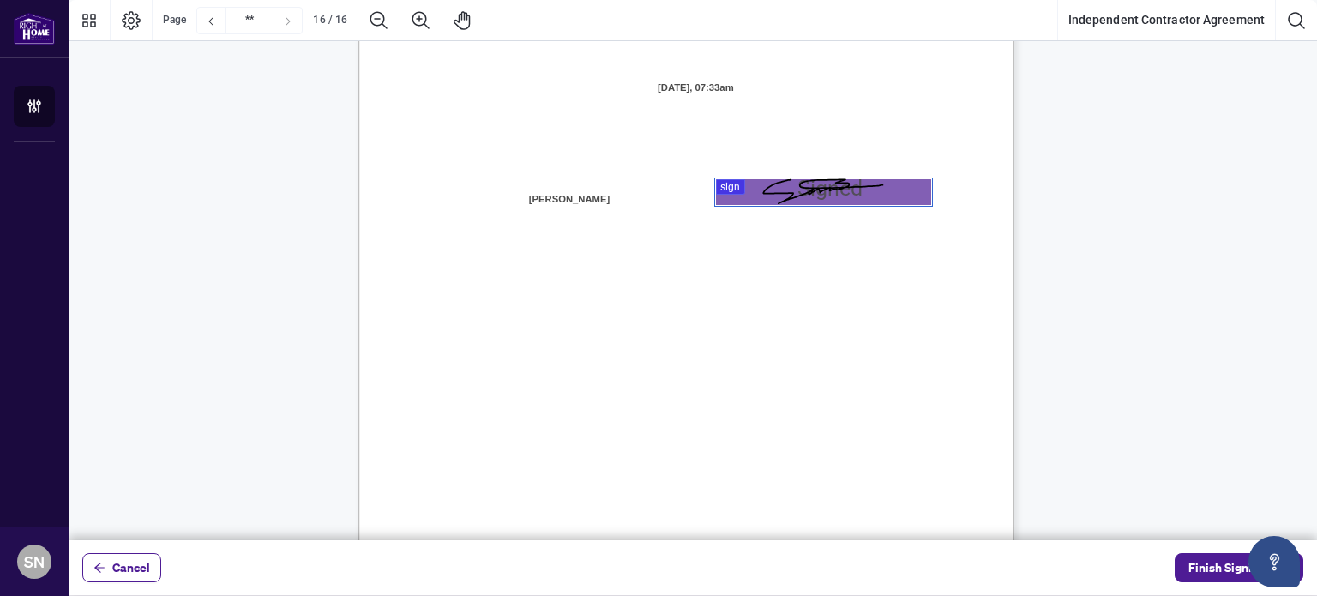
scroll to position [13443, 0]
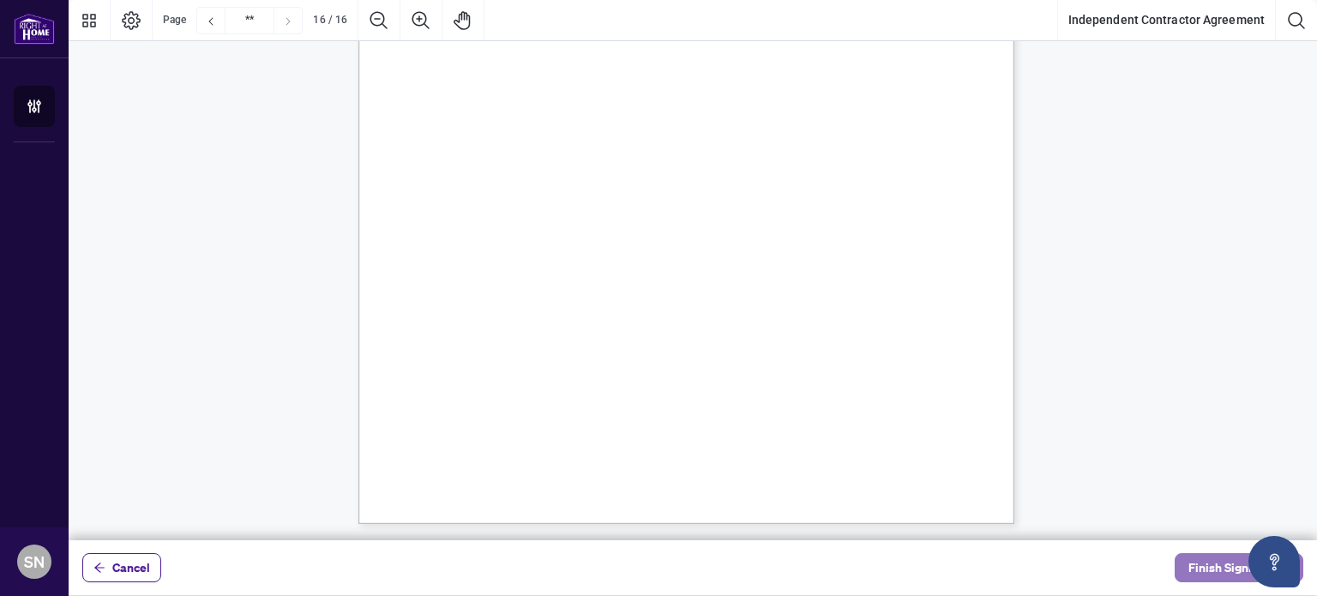
click at [1198, 566] on span "Finish Signing" at bounding box center [1227, 567] width 77 height 27
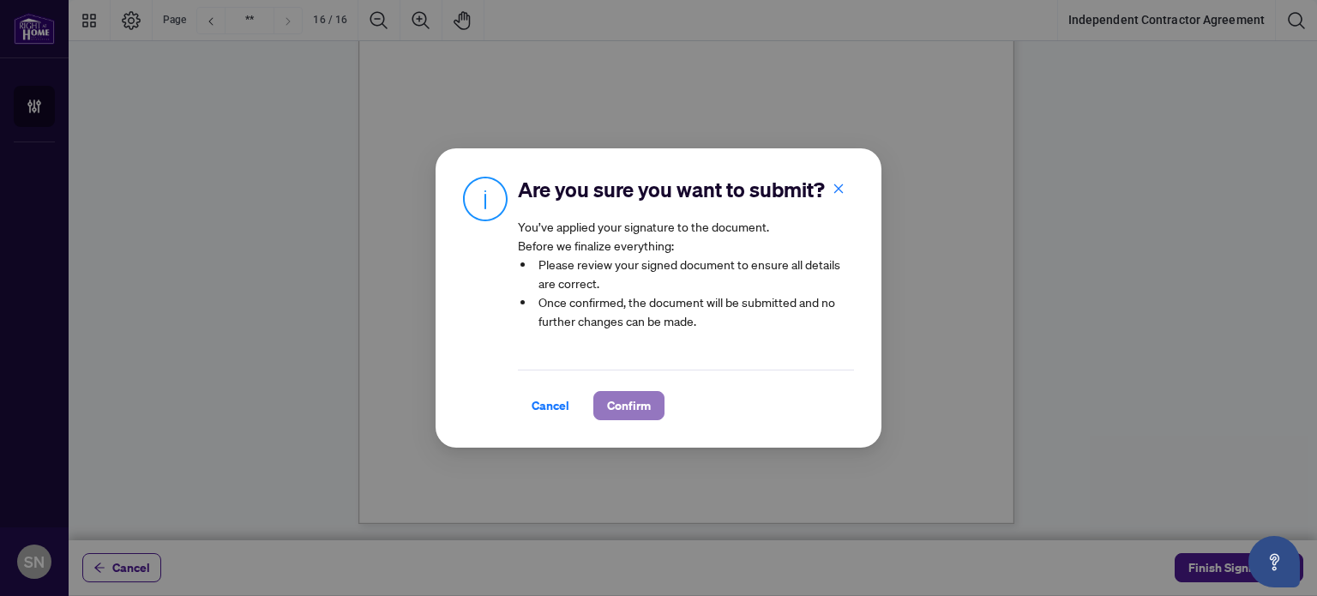
click at [622, 412] on span "Confirm" at bounding box center [629, 405] width 44 height 27
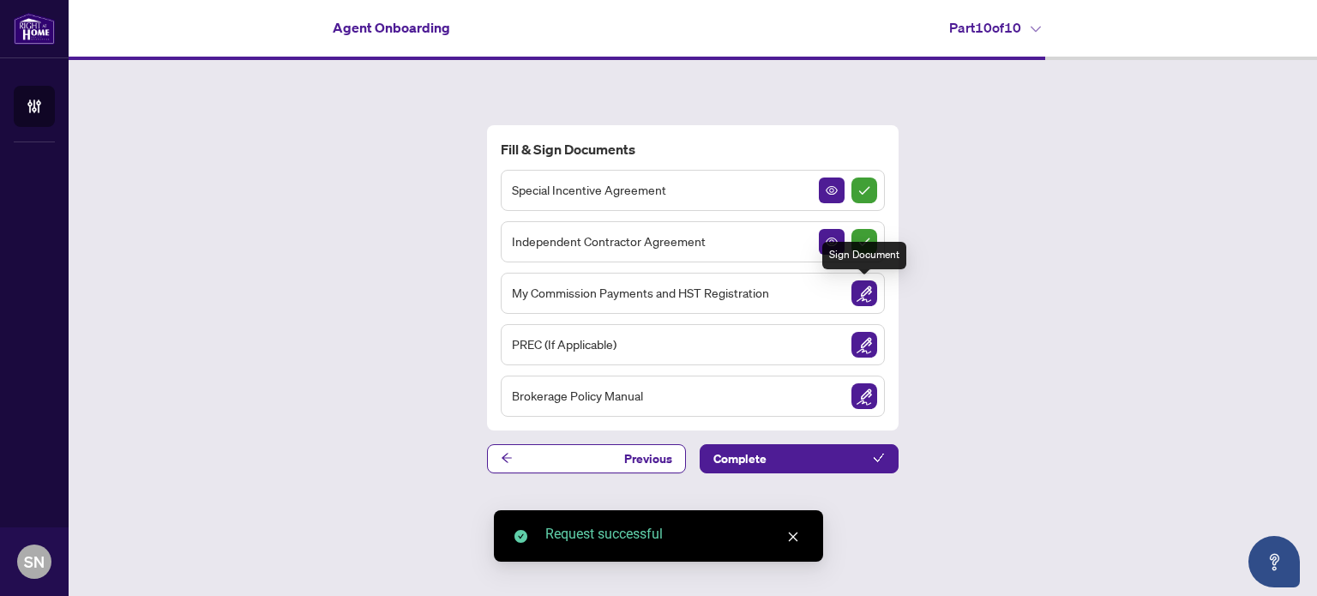
click at [860, 302] on img "Sign Document" at bounding box center [865, 293] width 26 height 26
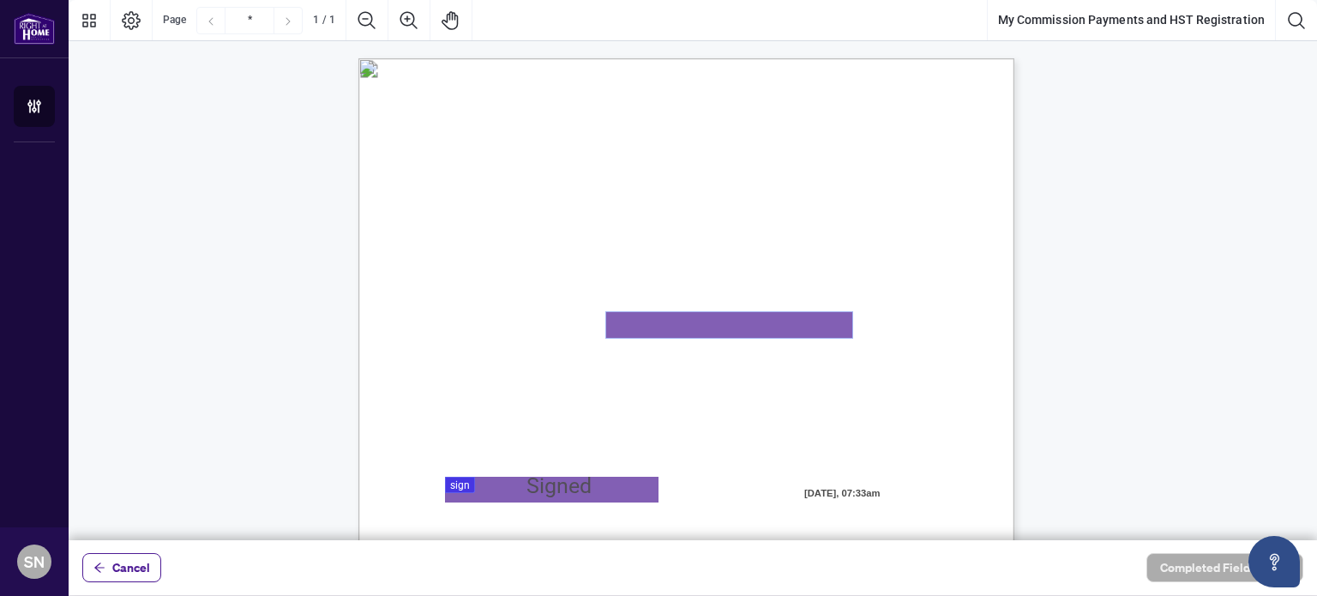
click at [665, 329] on textarea "01K2N82W0617PR3KA8X9DYAB9F" at bounding box center [729, 325] width 246 height 26
paste textarea "*******"
type textarea "*******"
drag, startPoint x: 655, startPoint y: 319, endPoint x: 599, endPoint y: 321, distance: 56.6
click at [599, 321] on div "MY COMMISSION PAYMENTS AND HST REGISTRATION For Right at Home Realty to pay out…" at bounding box center [687, 482] width 656 height 849
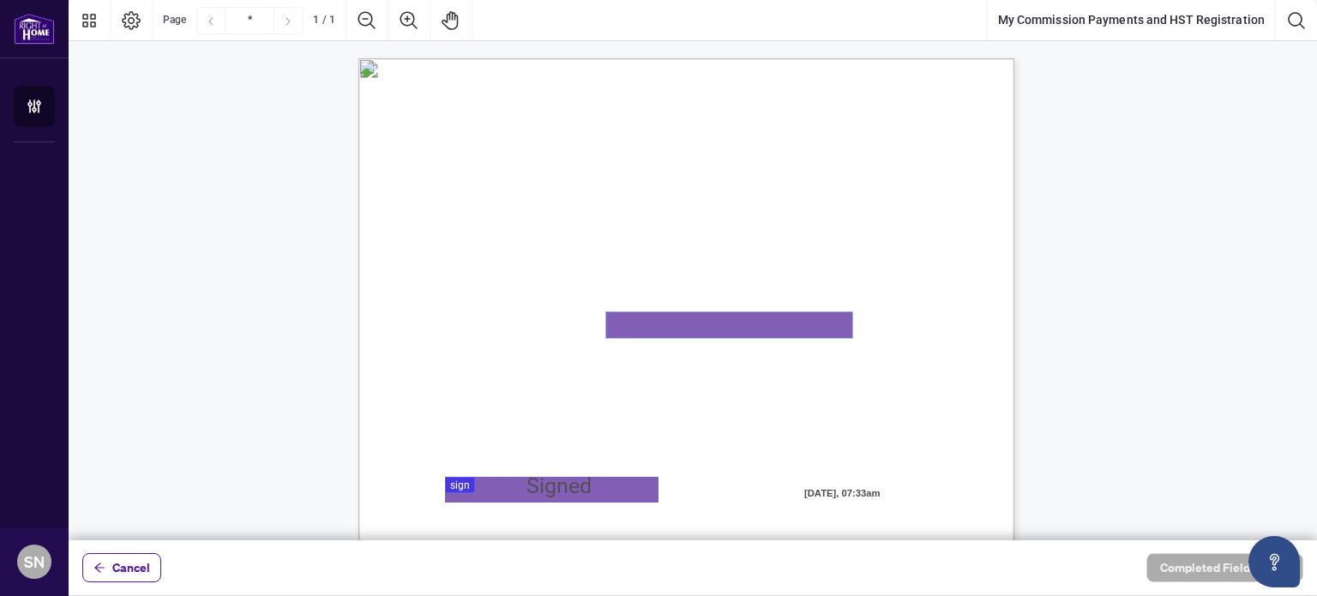
paste textarea "**********"
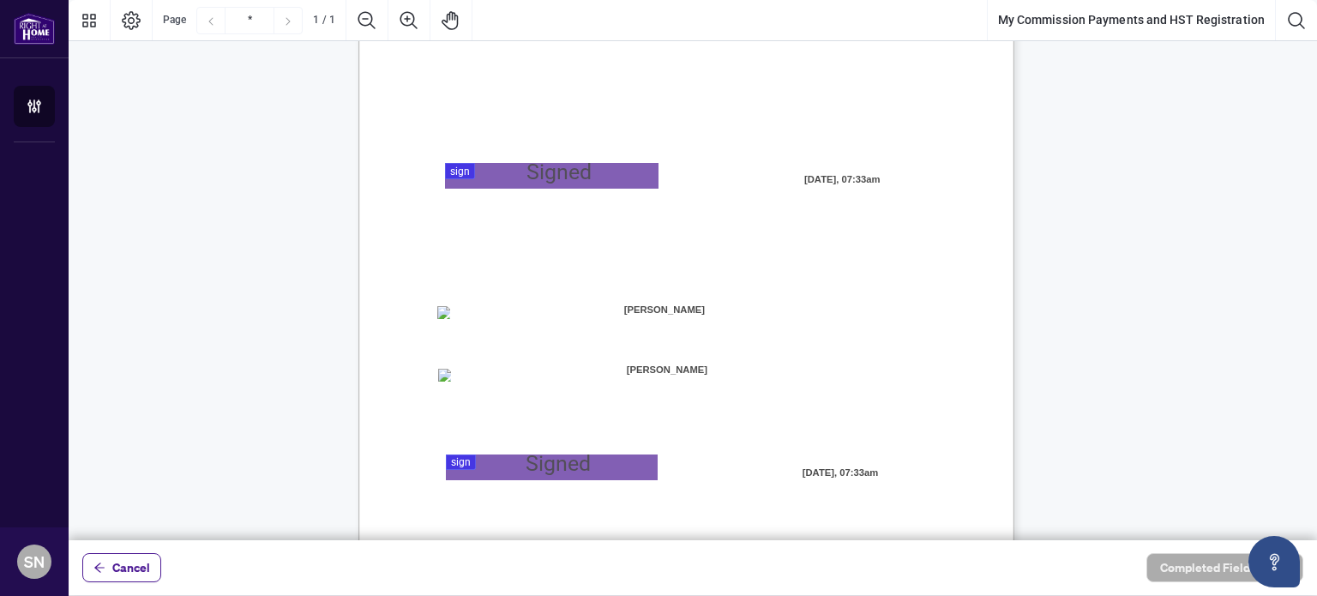
type textarea "**********"
click at [513, 172] on div at bounding box center [693, 270] width 1249 height 540
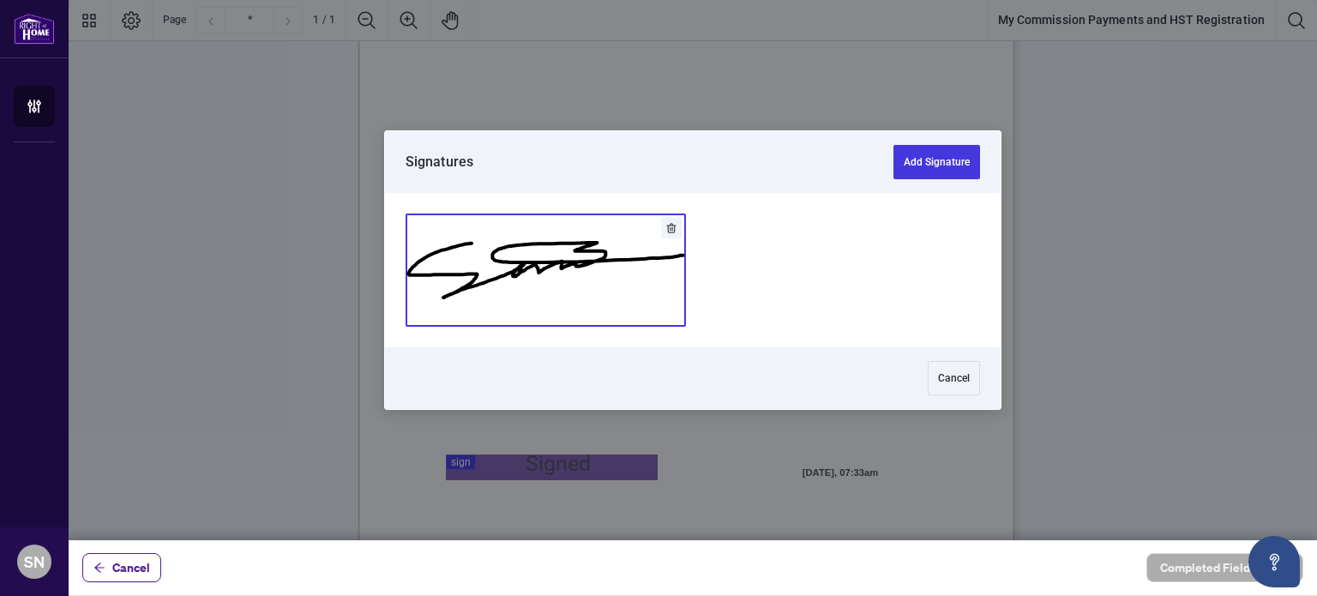
click at [607, 250] on button "Add Signature" at bounding box center [546, 270] width 279 height 112
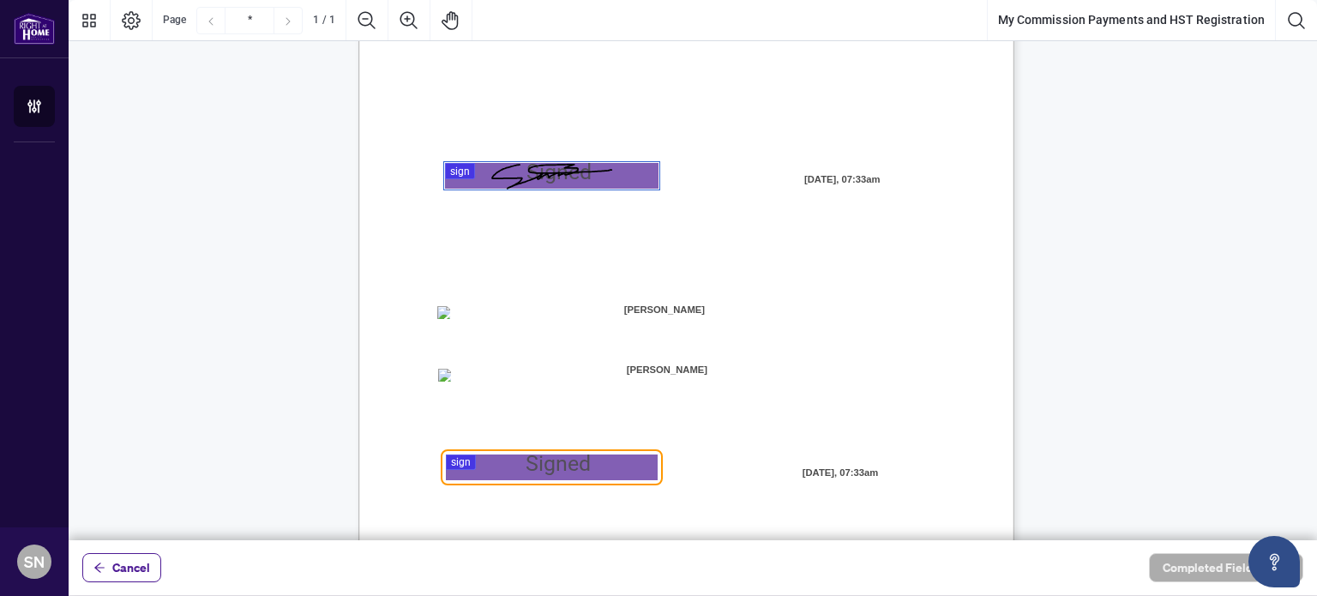
click at [528, 466] on div at bounding box center [693, 270] width 1249 height 540
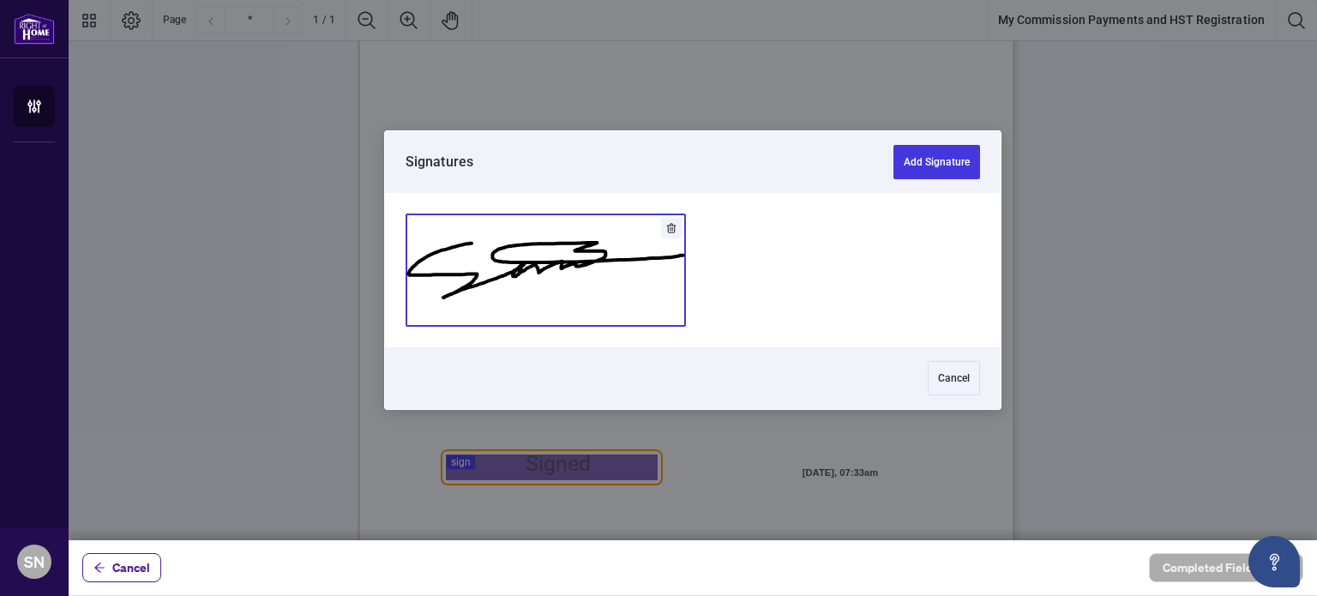
click at [556, 262] on button "Add Signature" at bounding box center [546, 270] width 279 height 112
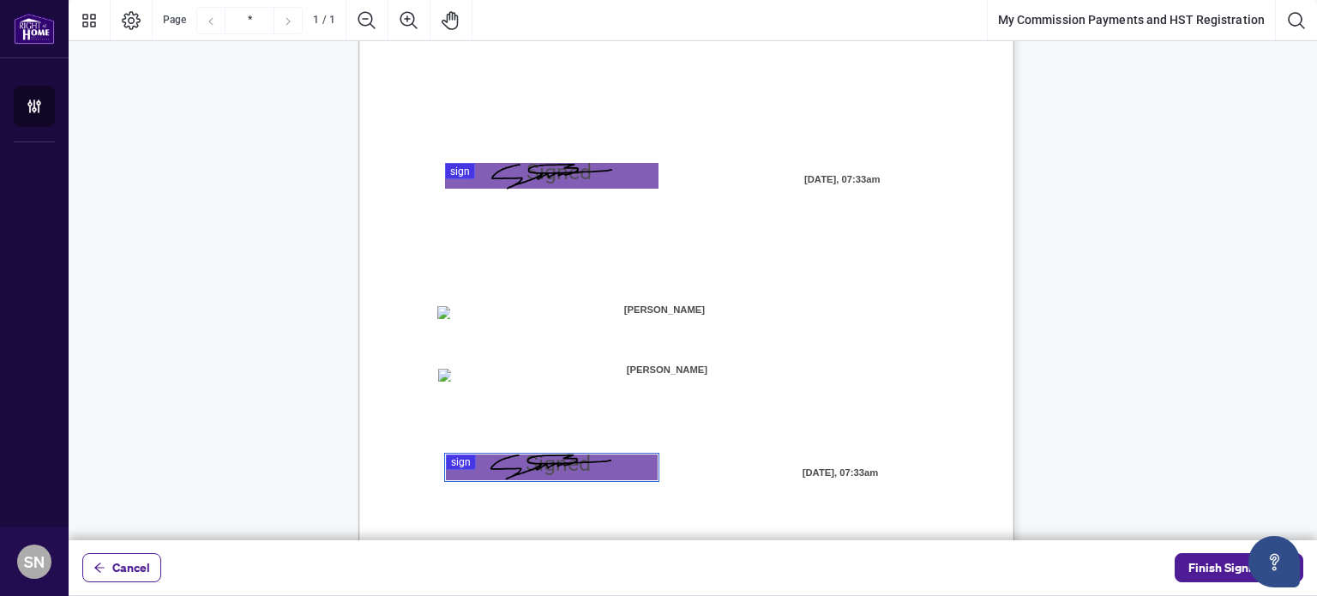
scroll to position [384, 0]
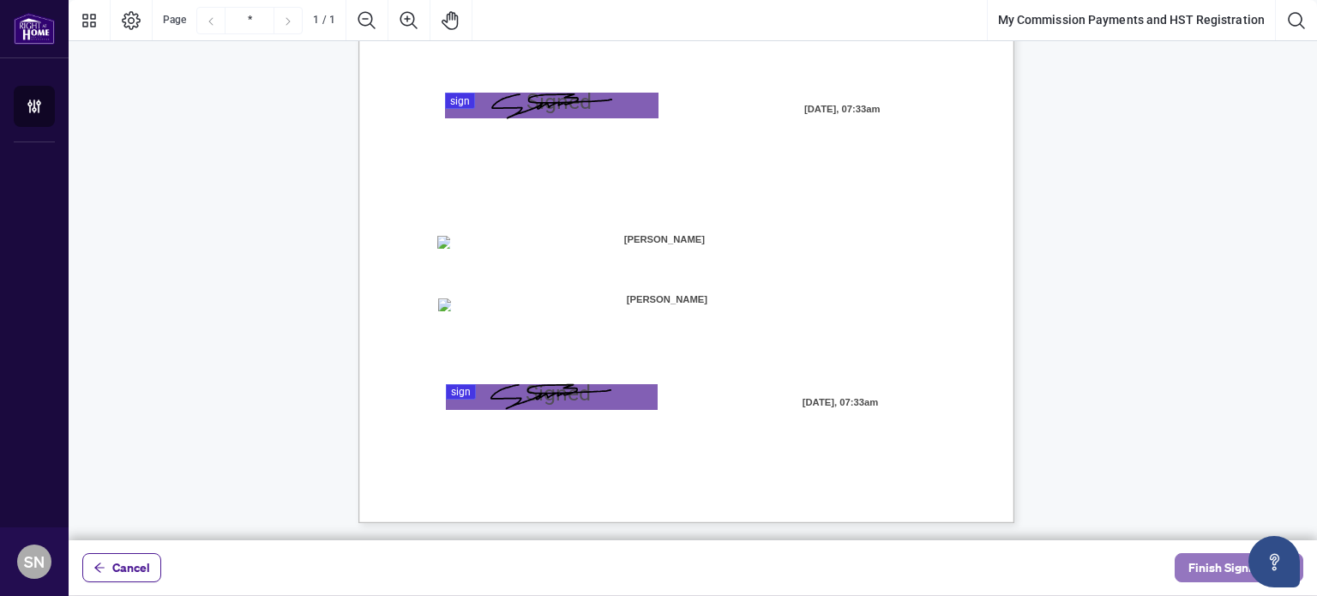
click at [1204, 560] on span "Finish Signing" at bounding box center [1227, 567] width 77 height 27
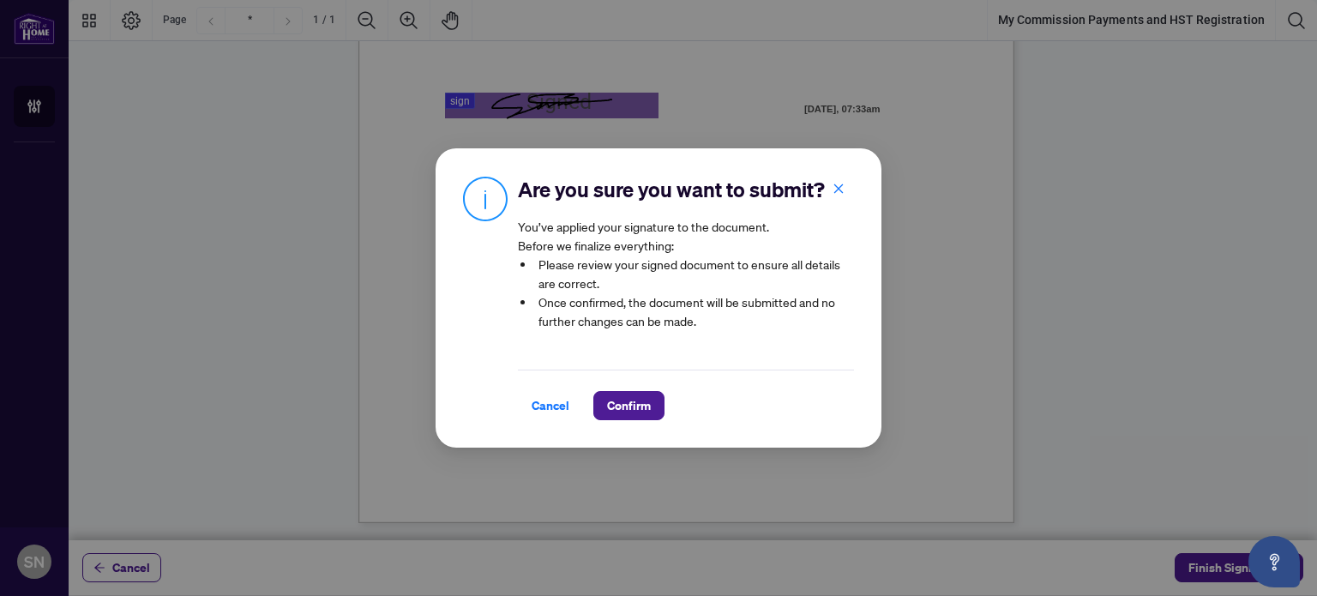
click at [648, 389] on div "Cancel Confirm" at bounding box center [686, 395] width 336 height 51
click at [648, 398] on span "Confirm" at bounding box center [629, 405] width 44 height 27
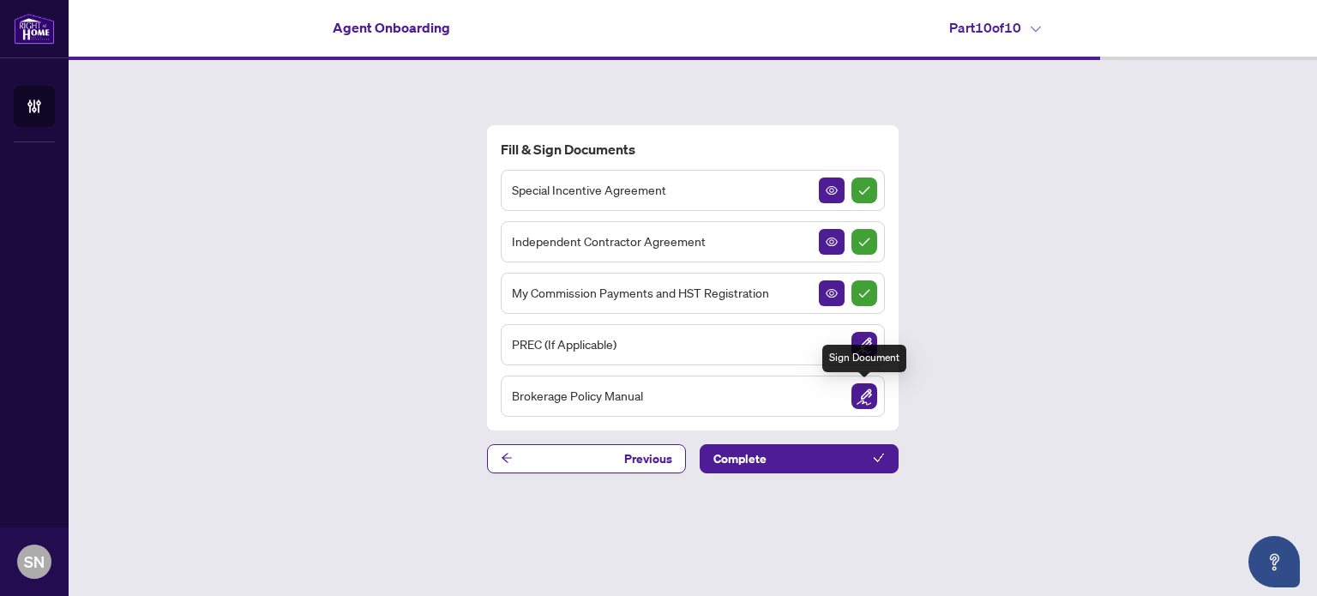
click at [864, 401] on img "Sign Document" at bounding box center [865, 396] width 26 height 26
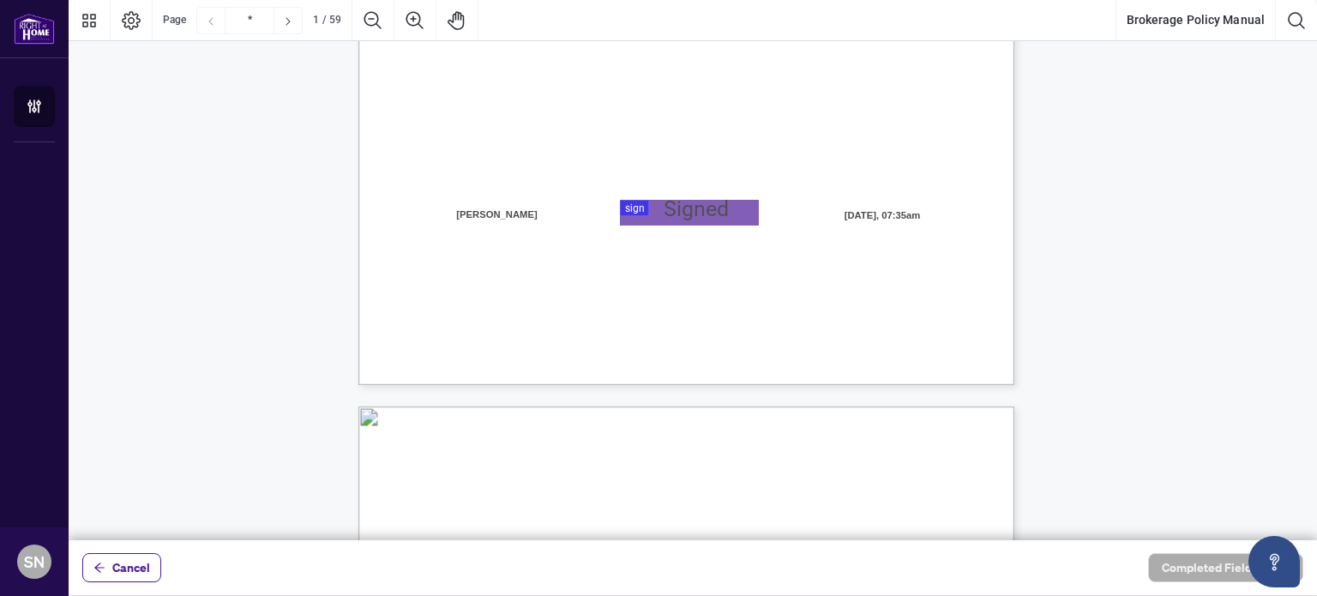
type input "*"
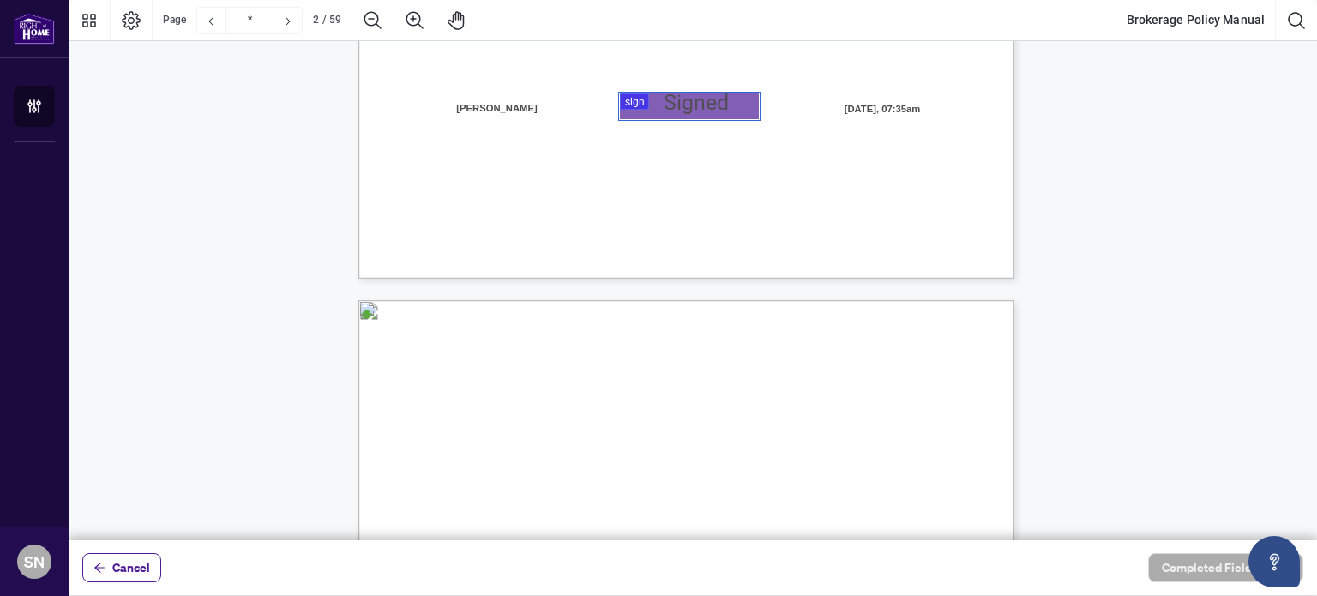
click at [666, 106] on div at bounding box center [693, 270] width 1249 height 540
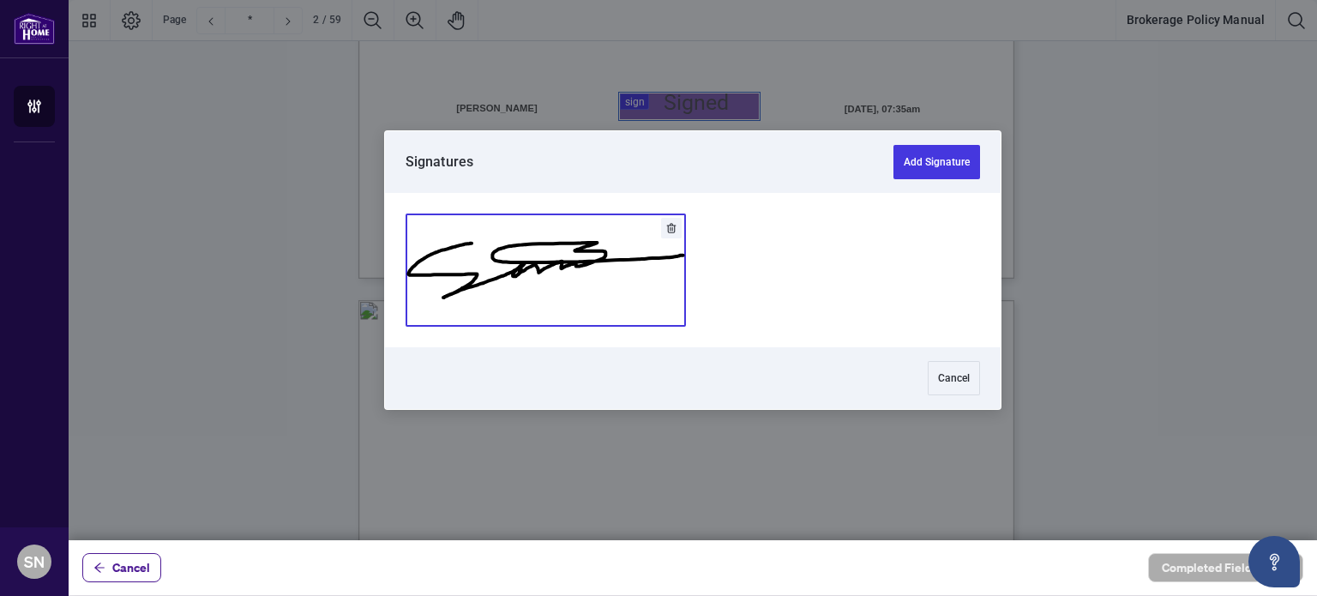
click at [654, 257] on button "Add Signature" at bounding box center [546, 270] width 279 height 112
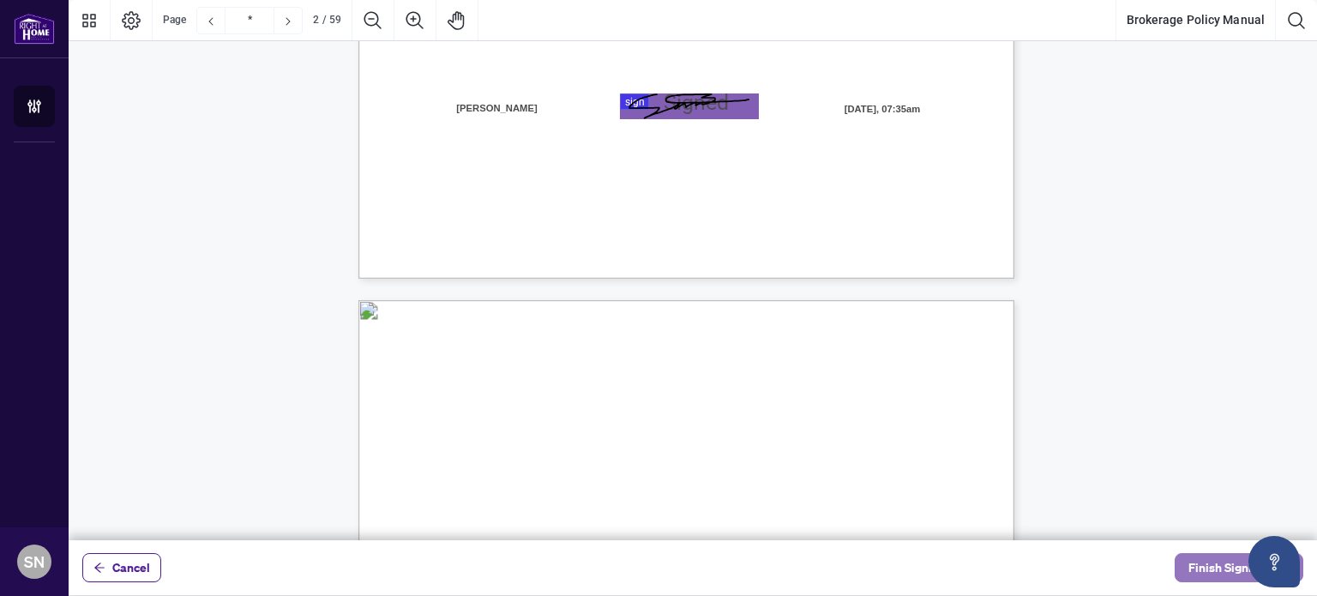
click at [1209, 563] on span "Finish Signing" at bounding box center [1227, 567] width 77 height 27
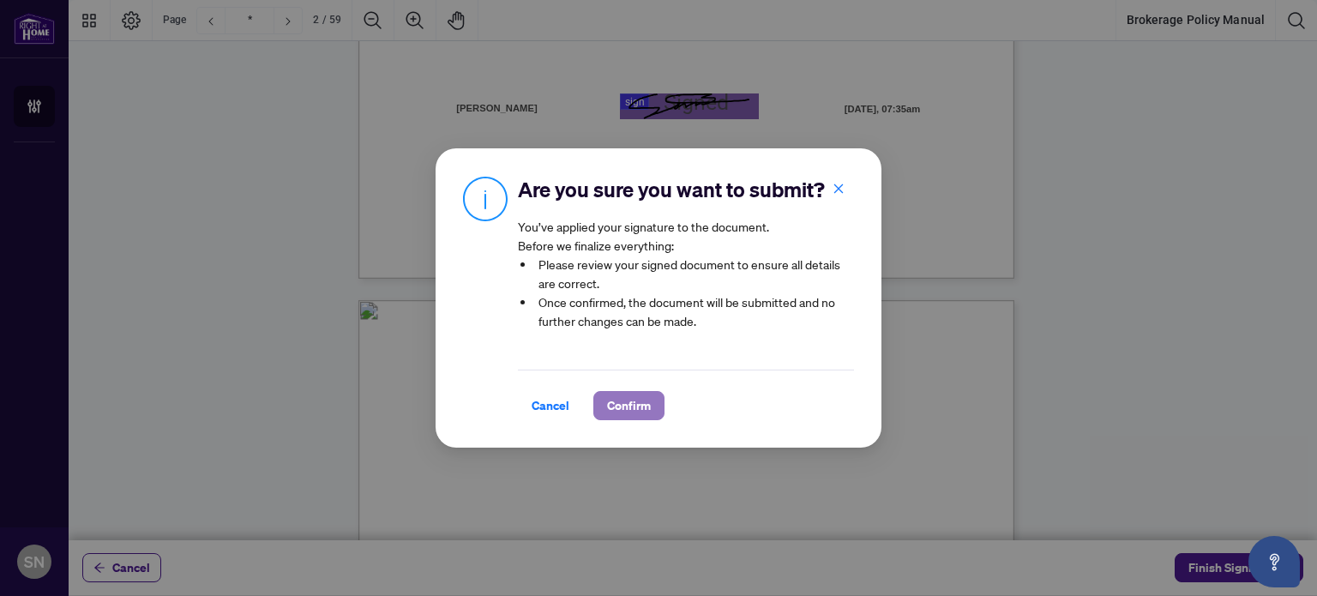
click at [638, 414] on span "Confirm" at bounding box center [629, 405] width 44 height 27
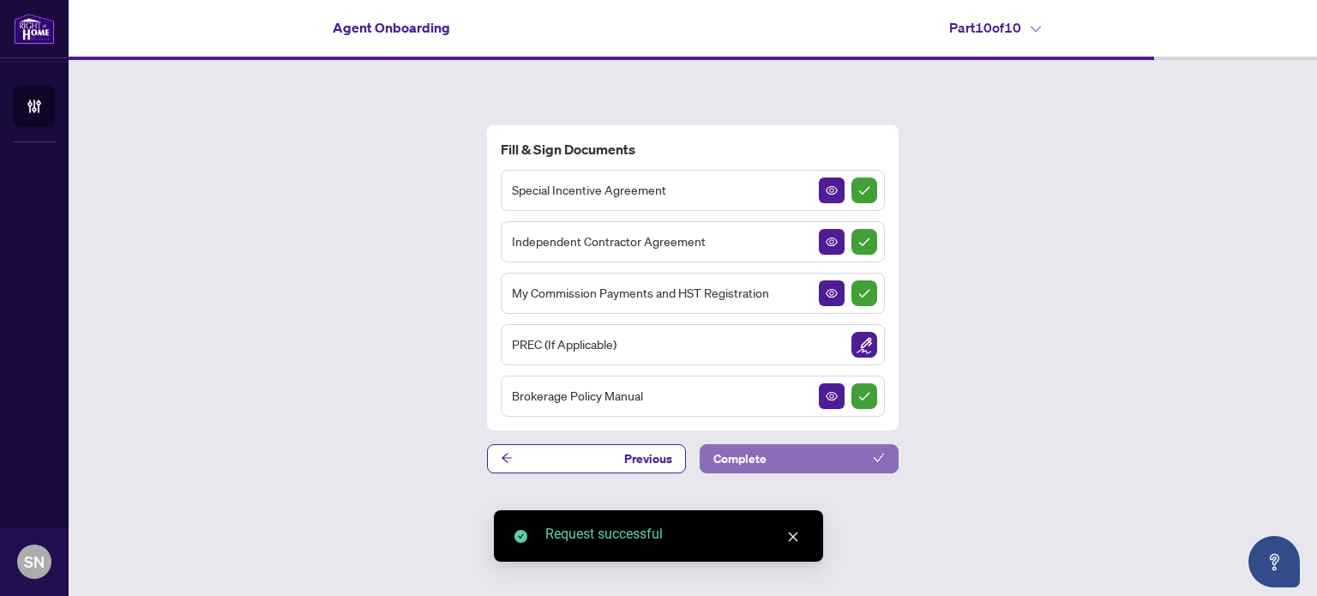
click at [834, 455] on button "Complete" at bounding box center [799, 458] width 199 height 29
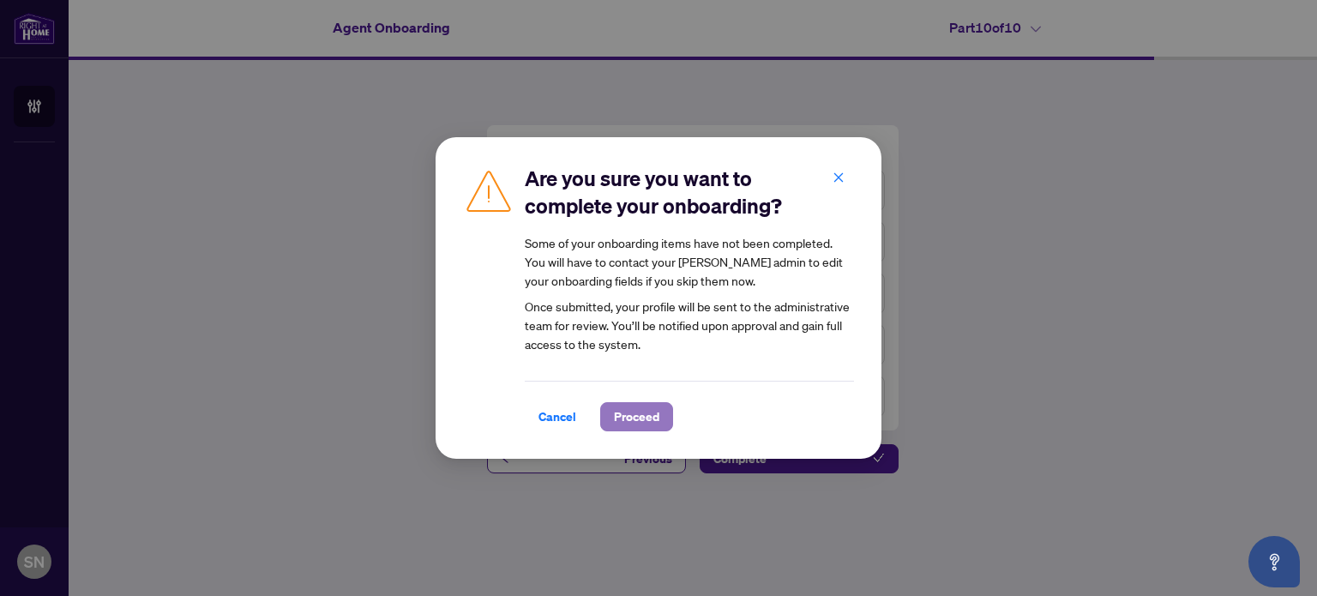
click at [637, 416] on span "Proceed" at bounding box center [636, 416] width 45 height 27
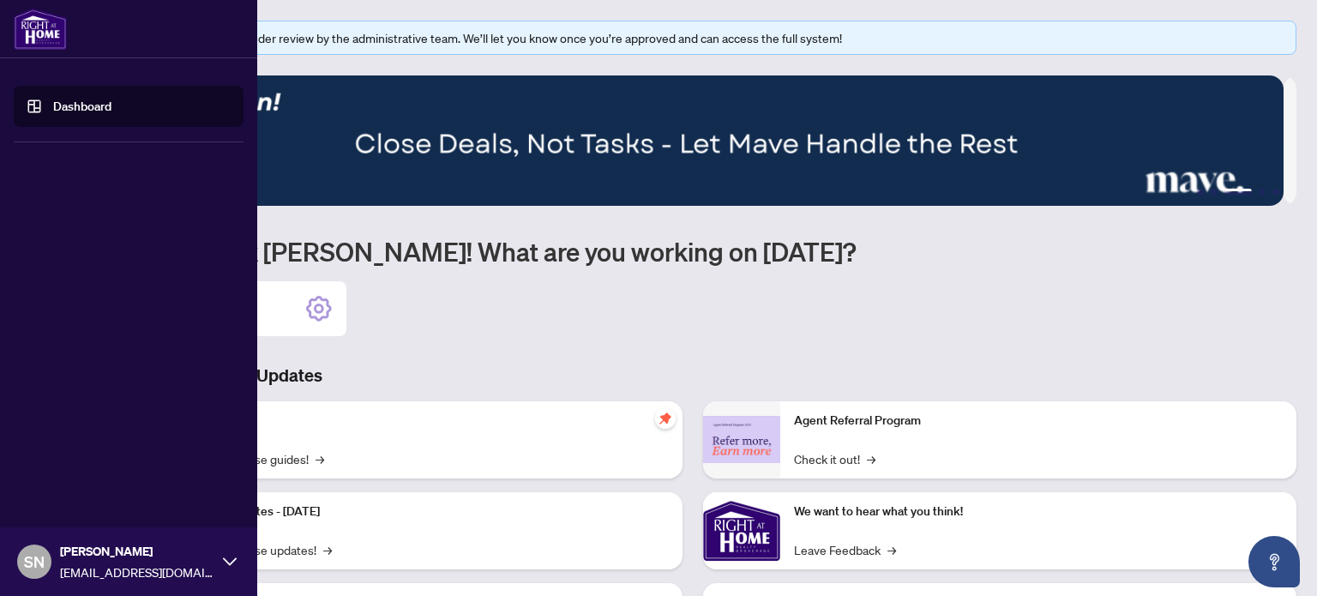
click at [53, 106] on link "Dashboard" at bounding box center [82, 106] width 58 height 15
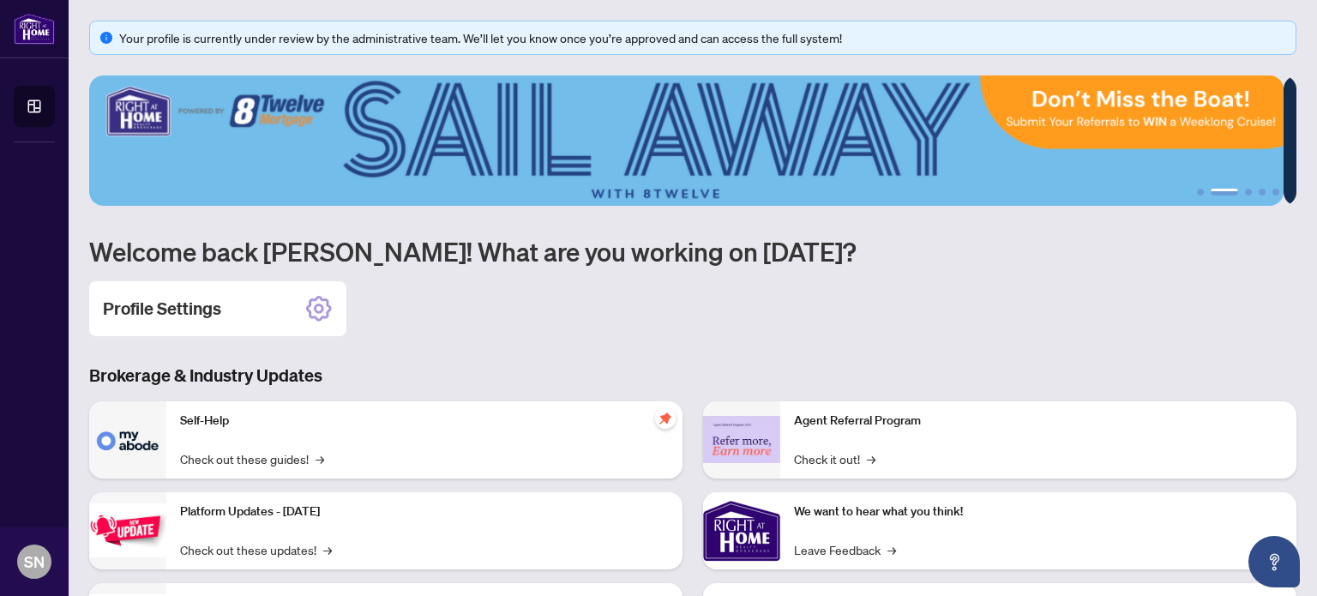
click at [507, 44] on div "Your profile is currently under review by the administrative team. We’ll let yo…" at bounding box center [702, 37] width 1167 height 19
